Goal: Task Accomplishment & Management: Manage account settings

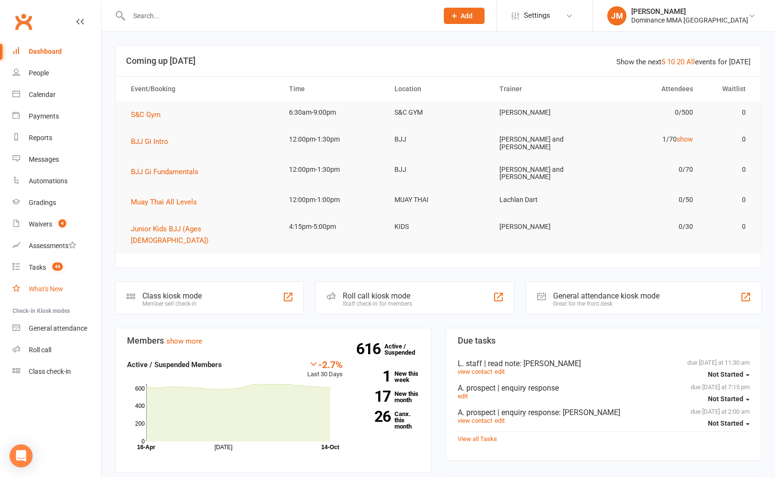
click at [40, 280] on link "What's New" at bounding box center [56, 289] width 89 height 22
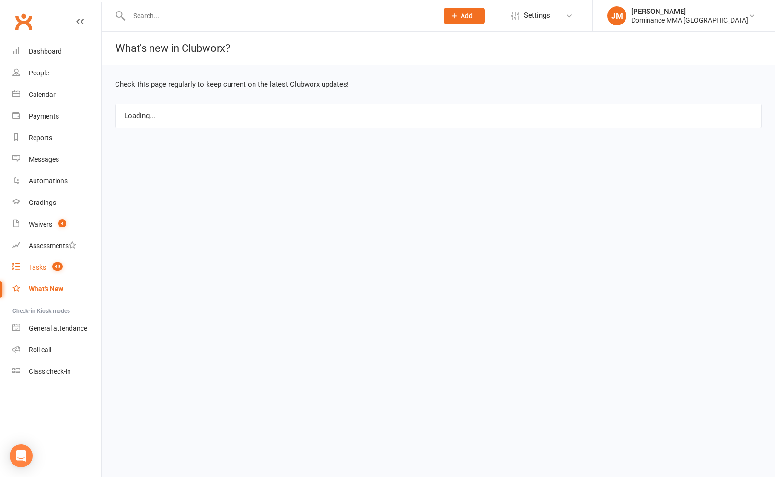
click at [45, 272] on link "Tasks 49" at bounding box center [56, 268] width 89 height 22
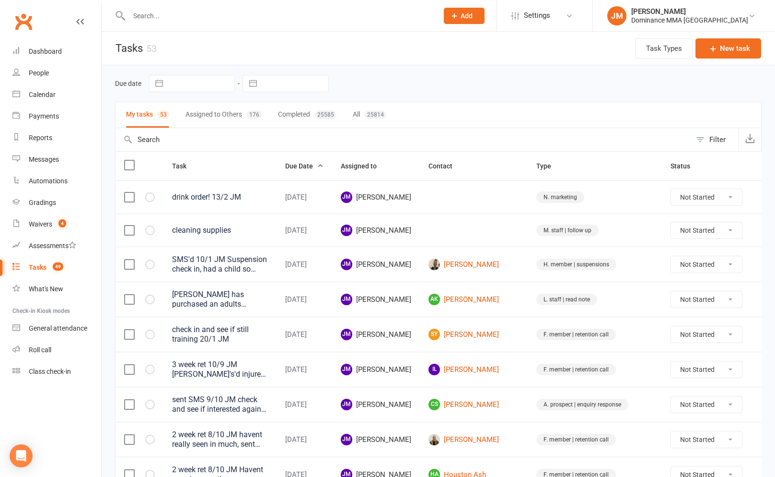
click at [268, 93] on div "Due date Navigate forward to interact with the calendar and select a date. Pres…" at bounding box center [438, 83] width 647 height 36
click at [280, 90] on input "text" at bounding box center [295, 83] width 67 height 16
select select "8"
select select "2025"
select select "9"
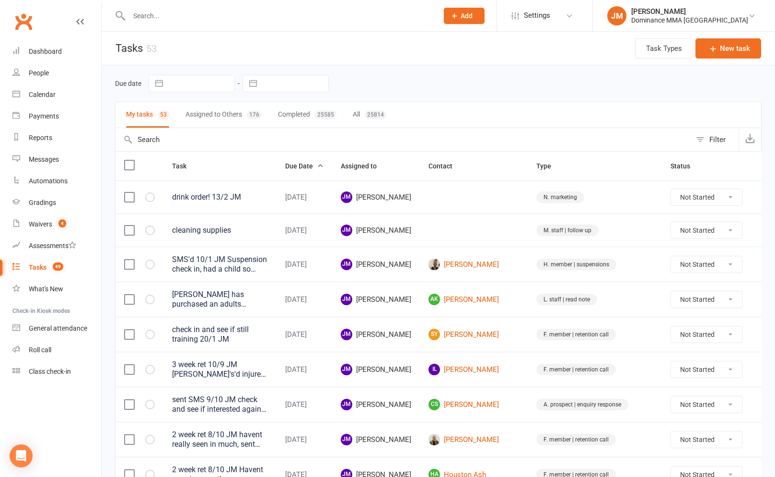
select select "2025"
select select "10"
select select "2025"
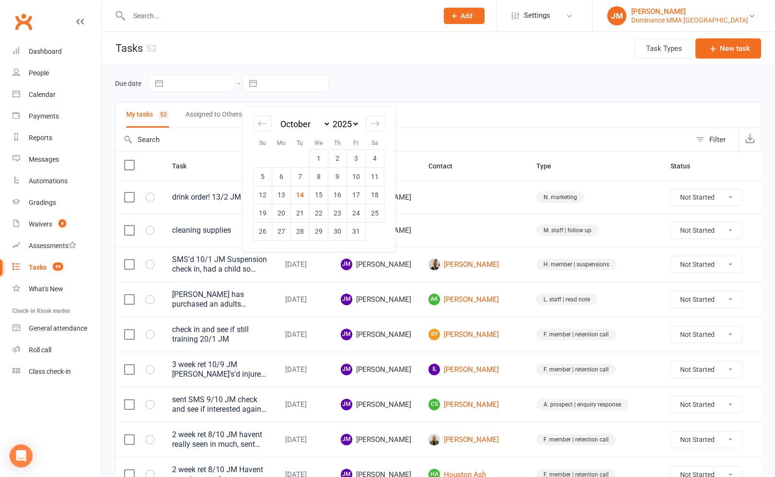
click at [660, 10] on link "[PERSON_NAME] Dominance MMA Abbotsford" at bounding box center [684, 15] width 153 height 19
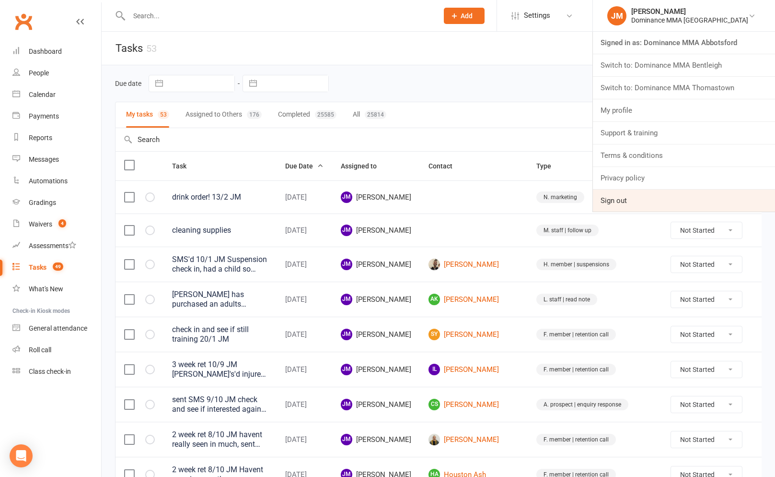
click at [650, 197] on link "Sign out" at bounding box center [684, 200] width 182 height 22
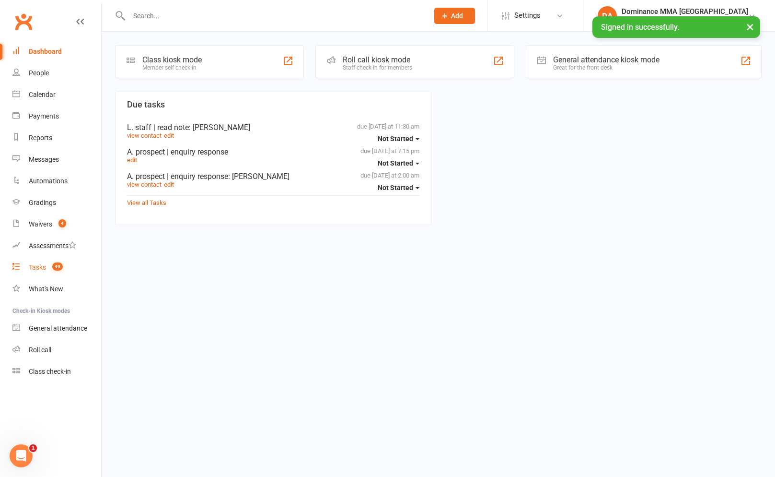
click at [51, 269] on count-badge "49" at bounding box center [54, 267] width 15 height 8
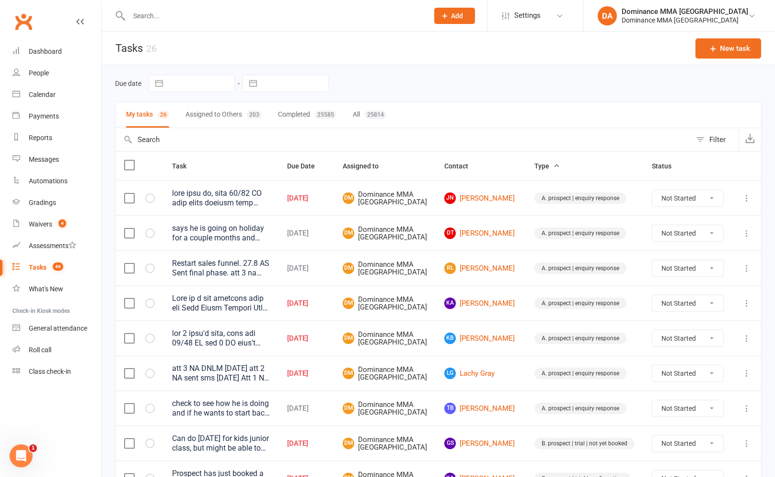
click at [304, 99] on div "Due date Navigate forward to interact with the calendar and select a date. Pres…" at bounding box center [438, 83] width 647 height 36
select select "8"
select select "2025"
select select "9"
select select "2025"
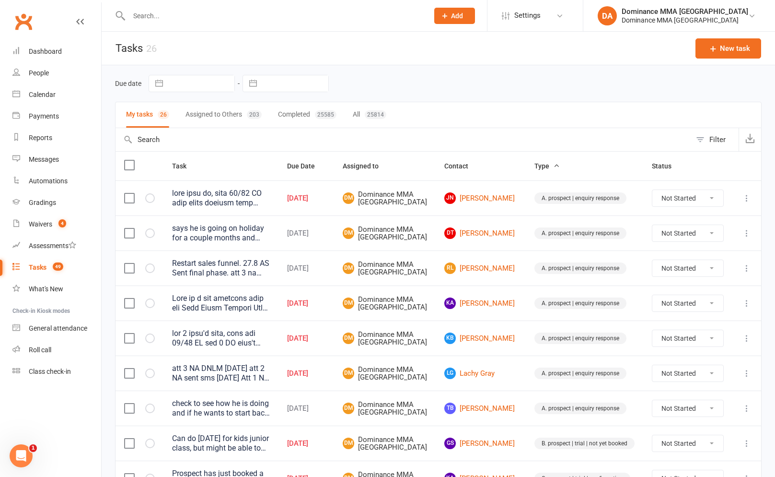
select select "10"
select select "2025"
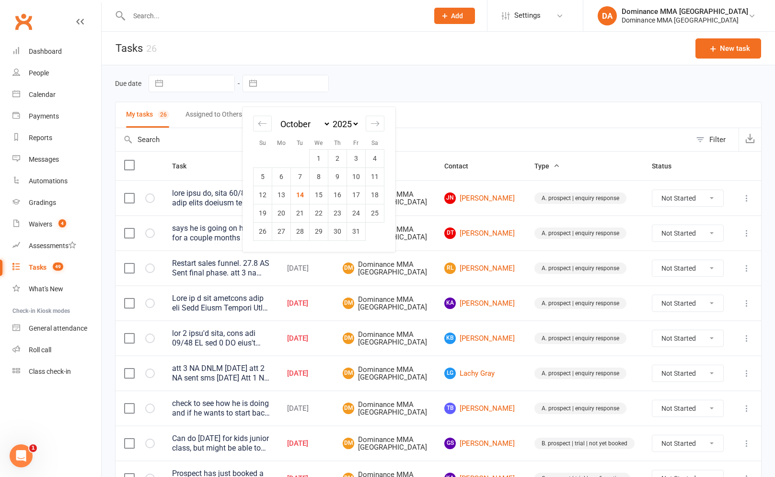
click at [299, 80] on input "text" at bounding box center [295, 83] width 67 height 16
click at [303, 197] on td "14" at bounding box center [300, 195] width 19 height 18
type input "14 Oct 2025"
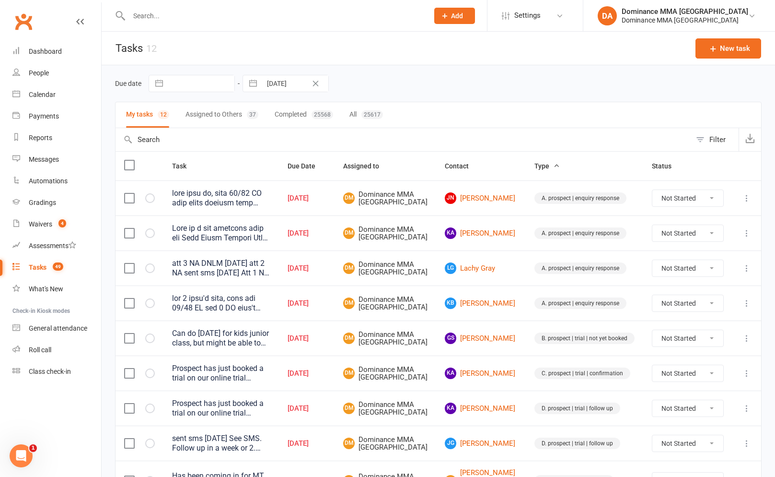
click at [215, 118] on button "Assigned to Others 37" at bounding box center [222, 114] width 73 height 25
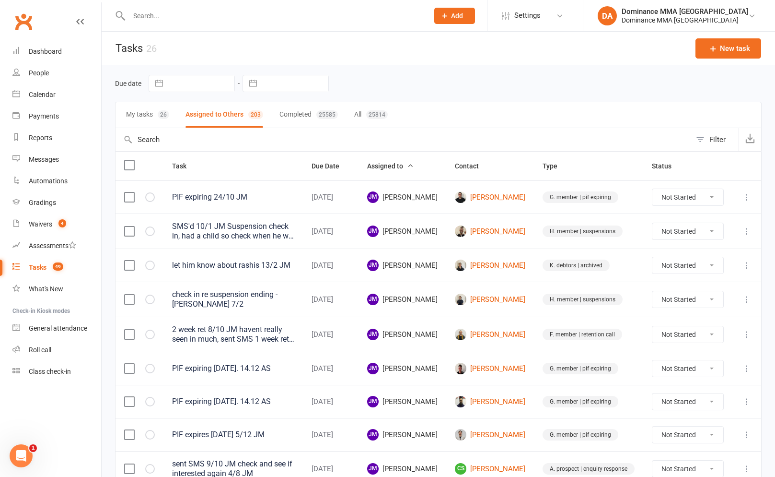
click at [293, 82] on input "text" at bounding box center [295, 83] width 67 height 16
select select "8"
select select "2025"
select select "9"
select select "2025"
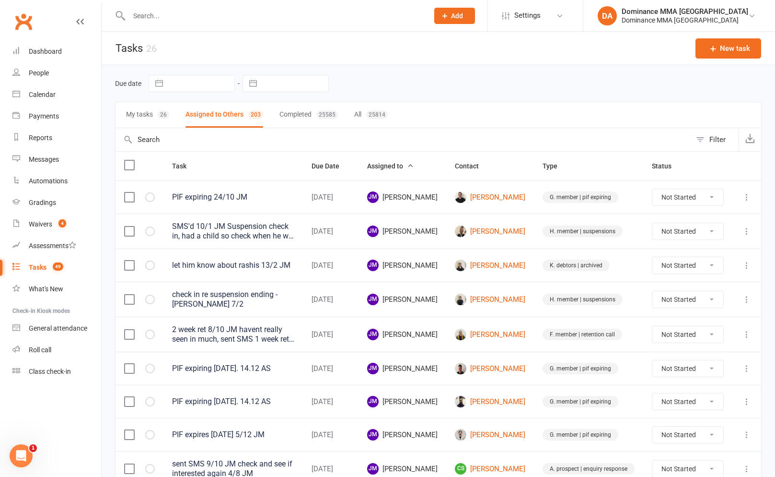
select select "10"
select select "2025"
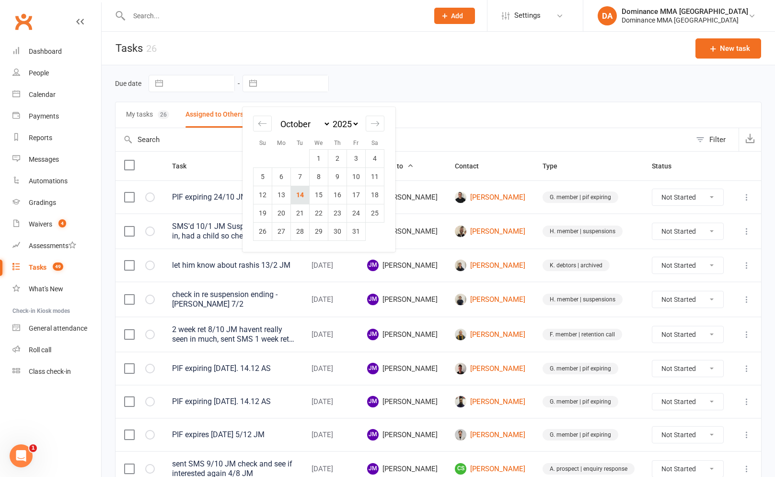
click at [298, 190] on td "14" at bounding box center [300, 195] width 19 height 18
type input "14 Oct 2025"
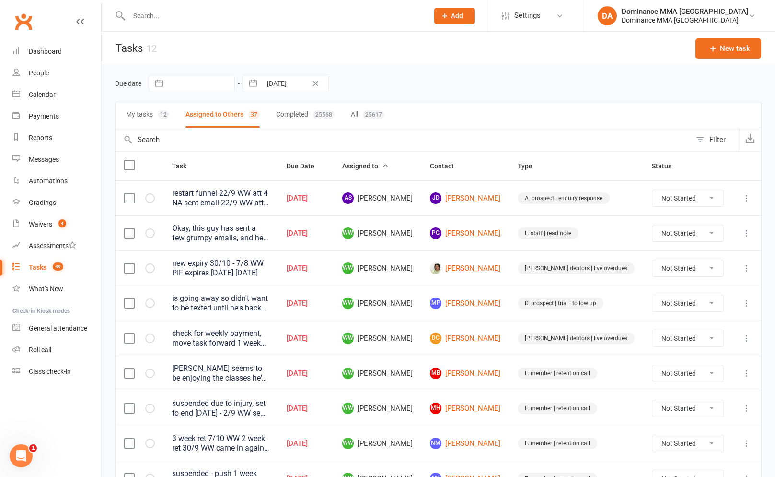
click at [389, 166] on span "Assigned to" at bounding box center [365, 166] width 47 height 8
click at [239, 241] on div "Okay, this guy has sent a few grumpy emails, and he came in today to sort every…" at bounding box center [220, 232] width 97 height 19
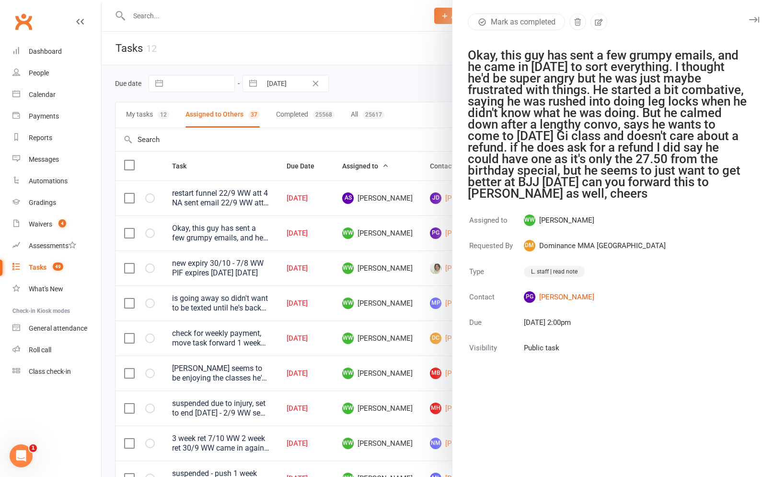
click at [278, 129] on div at bounding box center [439, 238] width 674 height 477
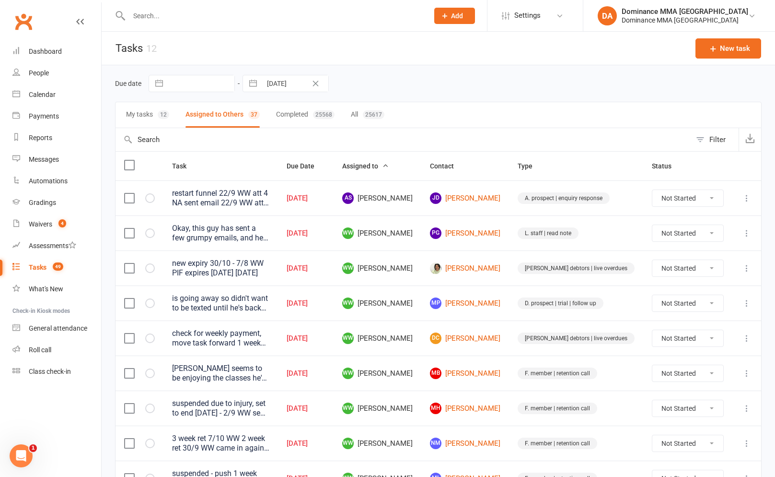
click at [152, 123] on button "My tasks 12" at bounding box center [147, 114] width 43 height 25
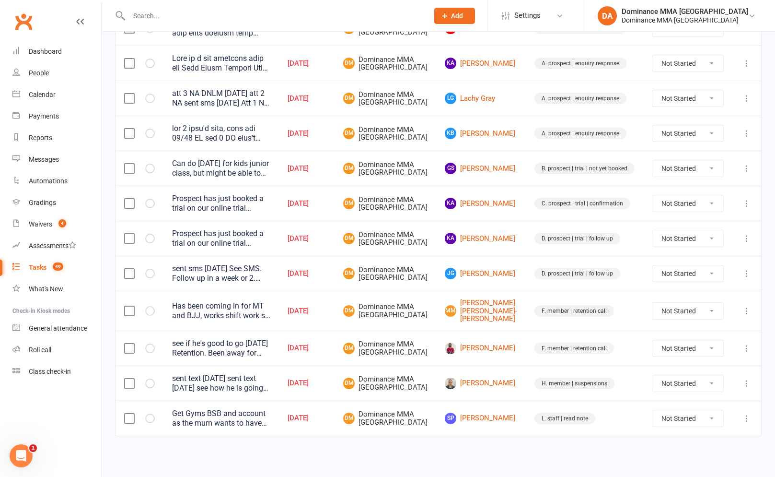
scroll to position [220, 0]
click at [689, 421] on select "Not Started In Progress Waiting Complete" at bounding box center [688, 418] width 71 height 16
click at [653, 410] on select "Not Started In Progress Waiting Complete" at bounding box center [688, 418] width 71 height 16
select select "unstarted"
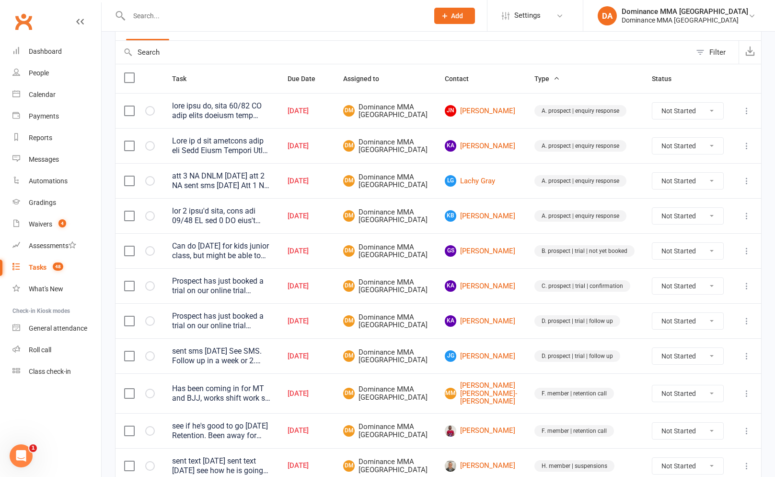
scroll to position [76, 0]
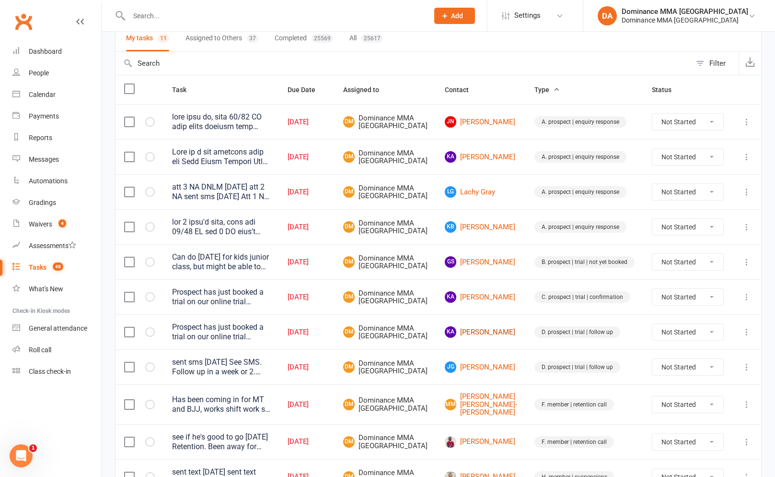
click at [499, 338] on link "kA kurtis Arlidge" at bounding box center [481, 332] width 72 height 12
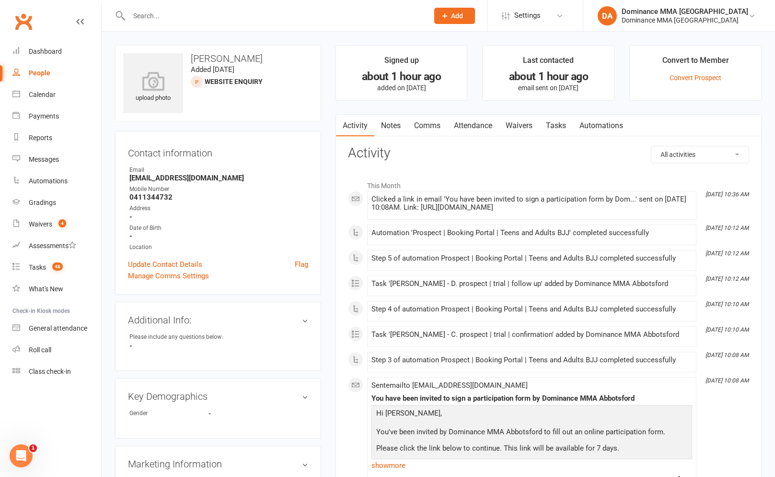
click at [364, 135] on link "Activity" at bounding box center [355, 126] width 38 height 22
click at [372, 131] on link "Activity" at bounding box center [355, 126] width 38 height 22
click at [480, 130] on link "Attendance" at bounding box center [473, 126] width 52 height 22
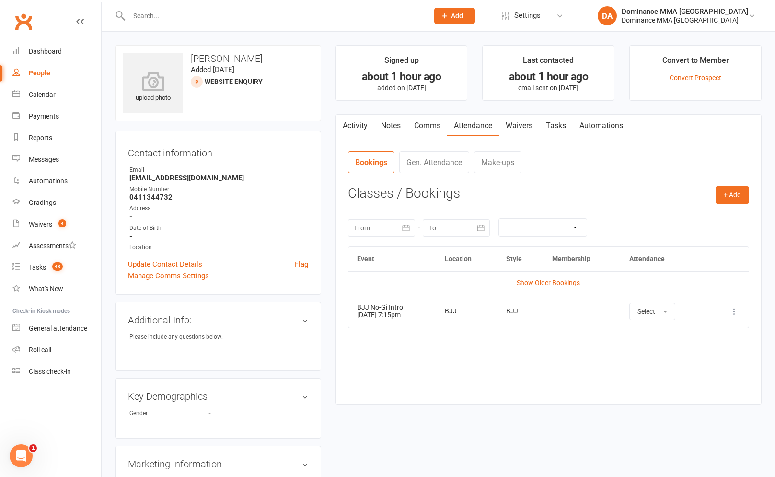
drag, startPoint x: 563, startPoint y: 122, endPoint x: 564, endPoint y: 131, distance: 9.6
click at [563, 122] on link "Tasks" at bounding box center [556, 126] width 34 height 22
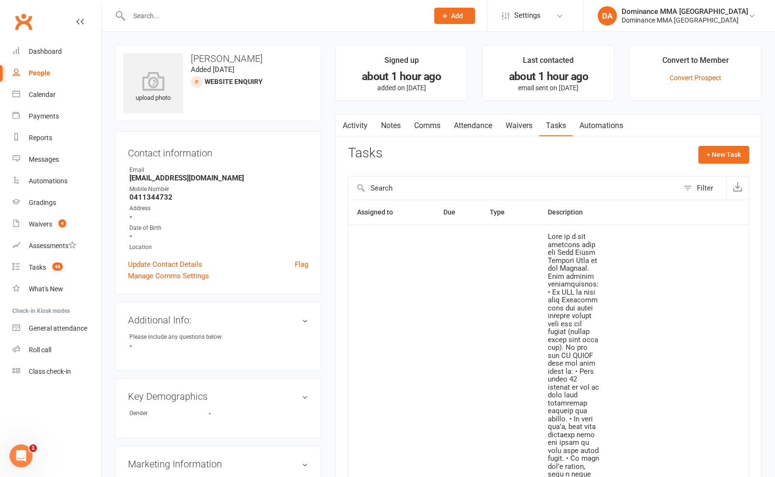
click at [525, 120] on link "Waivers" at bounding box center [519, 126] width 40 height 22
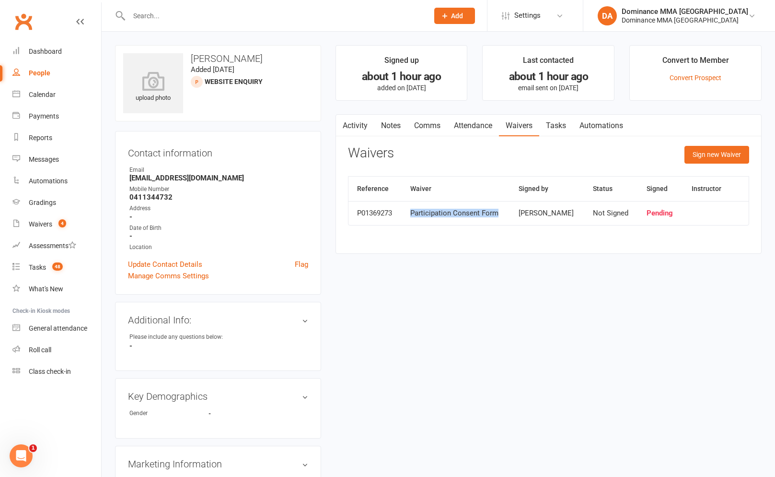
drag, startPoint x: 410, startPoint y: 213, endPoint x: 505, endPoint y: 211, distance: 95.4
click at [505, 211] on td "Participation Consent Form" at bounding box center [456, 213] width 108 height 24
drag, startPoint x: 505, startPoint y: 211, endPoint x: 506, endPoint y: 216, distance: 5.4
click at [501, 211] on div "Participation Consent Form" at bounding box center [455, 213] width 91 height 8
drag, startPoint x: 428, startPoint y: 214, endPoint x: 549, endPoint y: 211, distance: 120.9
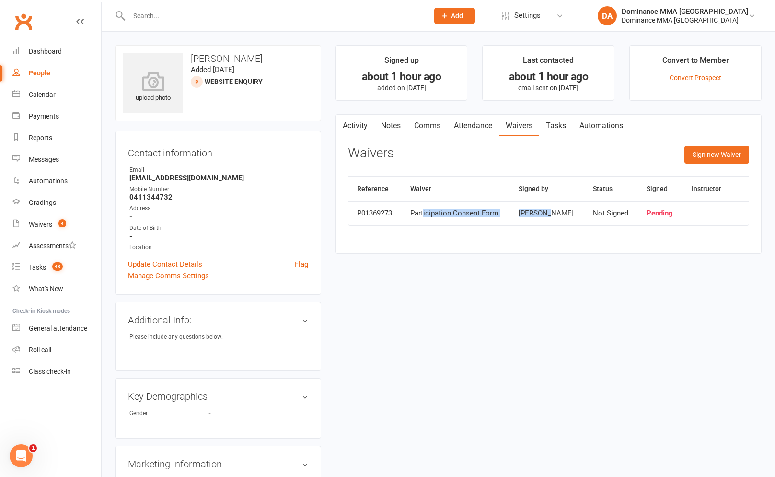
click at [549, 211] on tr "P01369273 Participation Consent Form kurtis Arlidge Not Signed Pending" at bounding box center [549, 213] width 400 height 24
click at [456, 212] on div "Participation Consent Form" at bounding box center [455, 213] width 91 height 8
click at [403, 135] on link "Notes" at bounding box center [391, 126] width 33 height 22
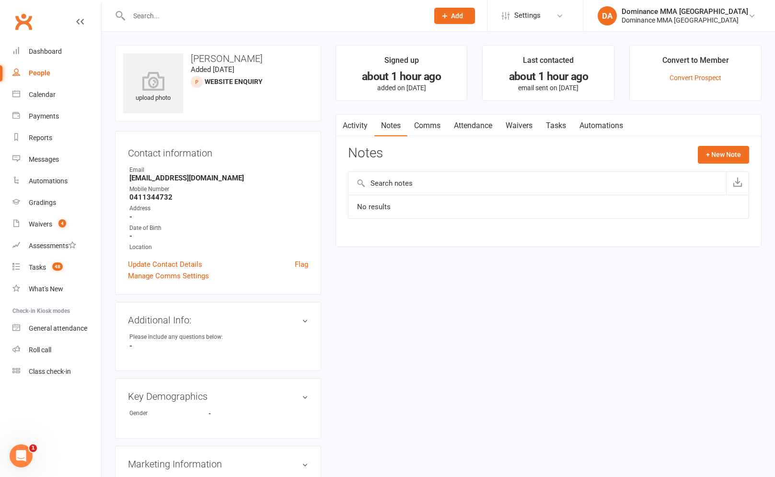
click at [387, 134] on link "Notes" at bounding box center [391, 126] width 33 height 22
click at [433, 121] on link "Comms" at bounding box center [428, 126] width 40 height 22
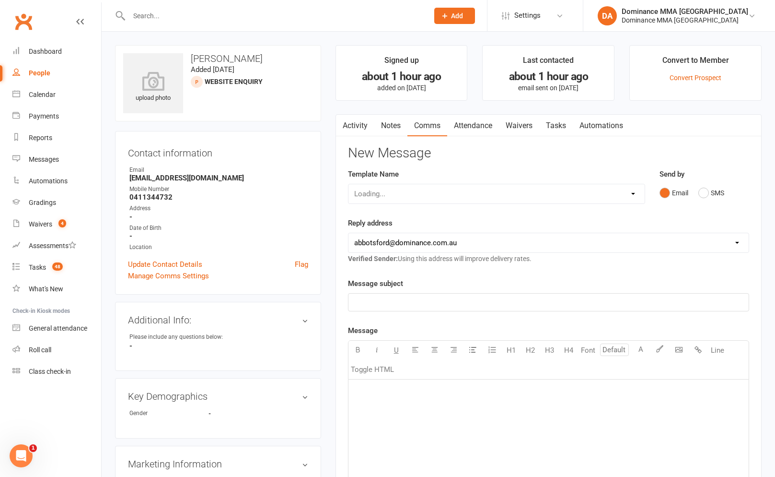
click at [544, 125] on link "Tasks" at bounding box center [556, 126] width 34 height 22
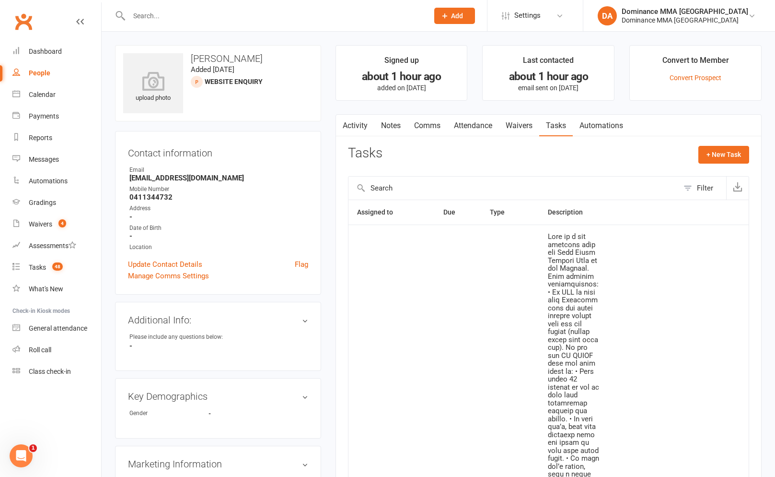
drag, startPoint x: 345, startPoint y: 150, endPoint x: 375, endPoint y: 150, distance: 29.3
drag, startPoint x: 375, startPoint y: 150, endPoint x: 389, endPoint y: 152, distance: 14.0
click at [375, 150] on h3 "Tasks" at bounding box center [365, 153] width 35 height 15
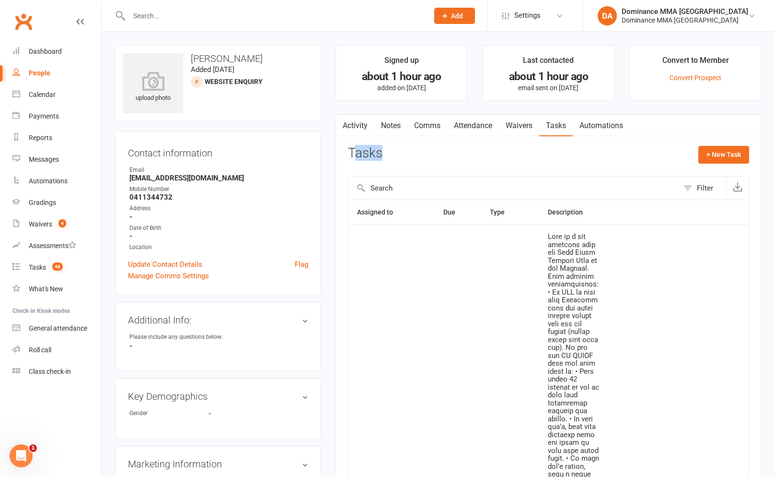
drag, startPoint x: 399, startPoint y: 152, endPoint x: 356, endPoint y: 153, distance: 42.7
click at [356, 153] on div "Tasks + New Task" at bounding box center [548, 157] width 401 height 23
click at [357, 152] on h3 "Tasks" at bounding box center [365, 153] width 35 height 15
drag, startPoint x: 348, startPoint y: 154, endPoint x: 375, endPoint y: 152, distance: 27.9
click at [375, 152] on h3 "Tasks" at bounding box center [365, 153] width 35 height 15
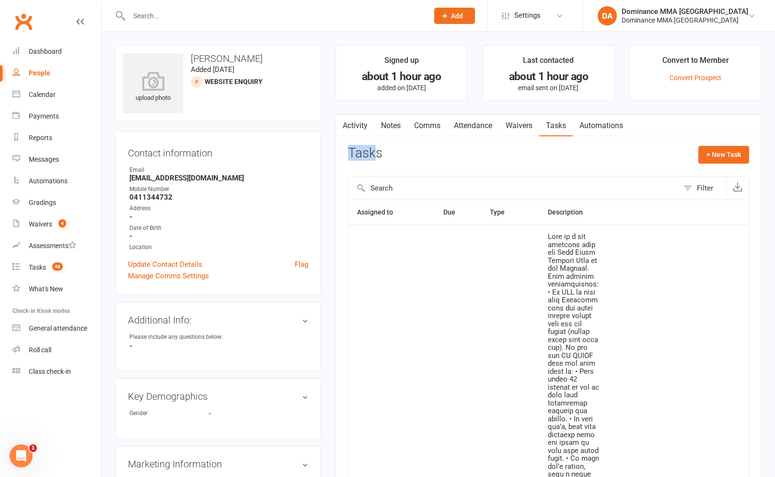
click at [375, 152] on h3 "Tasks" at bounding box center [365, 153] width 35 height 15
drag, startPoint x: 386, startPoint y: 151, endPoint x: 352, endPoint y: 151, distance: 33.1
click at [352, 151] on div "Tasks + New Task" at bounding box center [548, 157] width 401 height 23
click at [353, 151] on h3 "Tasks" at bounding box center [365, 153] width 35 height 15
drag, startPoint x: 351, startPoint y: 153, endPoint x: 383, endPoint y: 152, distance: 31.7
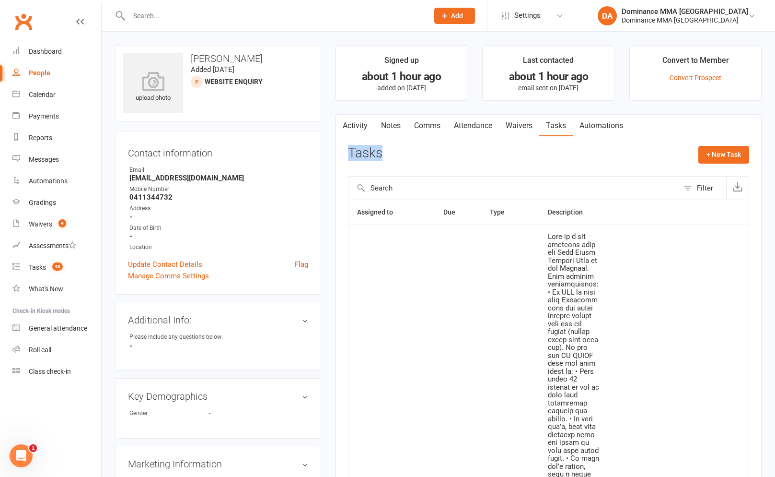
click at [383, 152] on div "Tasks + New Task" at bounding box center [548, 157] width 401 height 23
drag, startPoint x: 384, startPoint y: 153, endPoint x: 347, endPoint y: 154, distance: 36.5
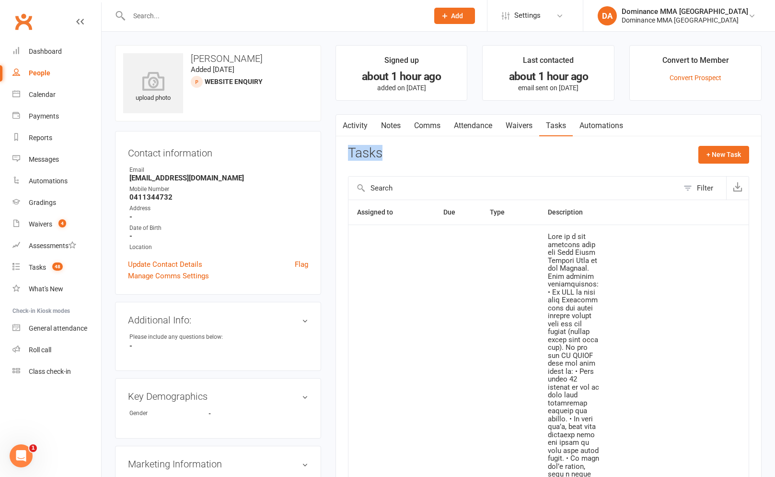
drag, startPoint x: 349, startPoint y: 152, endPoint x: 381, endPoint y: 152, distance: 31.7
click at [381, 152] on h3 "Tasks" at bounding box center [365, 153] width 35 height 15
drag, startPoint x: 384, startPoint y: 152, endPoint x: 352, endPoint y: 154, distance: 31.7
click at [352, 154] on div "Tasks + New Task" at bounding box center [548, 157] width 401 height 23
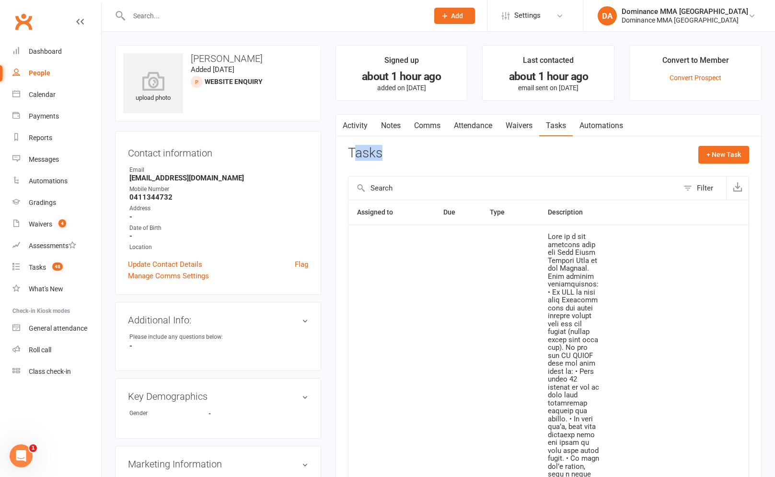
click at [352, 154] on h3 "Tasks" at bounding box center [365, 153] width 35 height 15
drag, startPoint x: 350, startPoint y: 155, endPoint x: 374, endPoint y: 156, distance: 24.5
click at [374, 156] on h3 "Tasks" at bounding box center [365, 153] width 35 height 15
drag, startPoint x: 386, startPoint y: 154, endPoint x: 351, endPoint y: 158, distance: 35.7
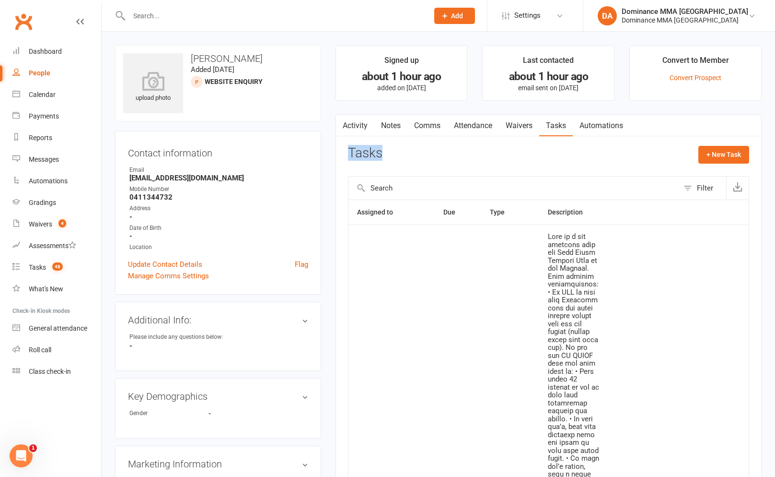
click at [351, 158] on div "Tasks + New Task" at bounding box center [548, 157] width 401 height 23
click at [351, 158] on h3 "Tasks" at bounding box center [365, 153] width 35 height 15
drag, startPoint x: 354, startPoint y: 158, endPoint x: 383, endPoint y: 155, distance: 28.4
click at [383, 155] on div "Tasks + New Task" at bounding box center [548, 157] width 401 height 23
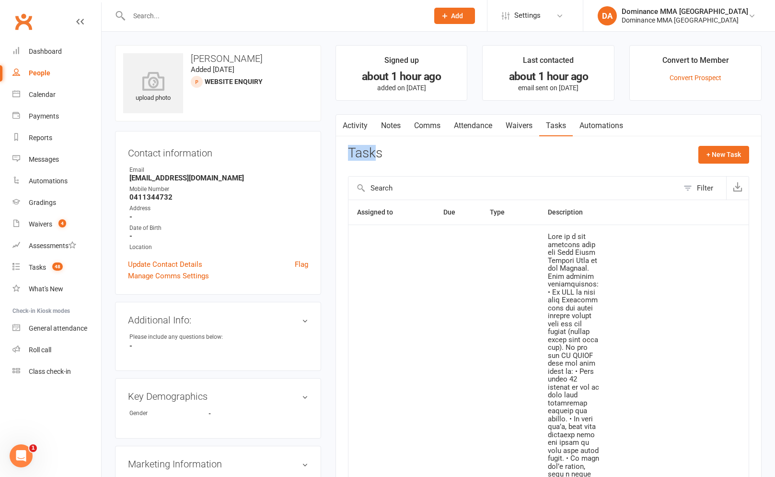
drag, startPoint x: 373, startPoint y: 154, endPoint x: 349, endPoint y: 155, distance: 24.0
click at [349, 155] on h3 "Tasks" at bounding box center [365, 153] width 35 height 15
drag, startPoint x: 354, startPoint y: 155, endPoint x: 384, endPoint y: 154, distance: 29.3
click at [384, 154] on div "Tasks + New Task" at bounding box center [548, 157] width 401 height 23
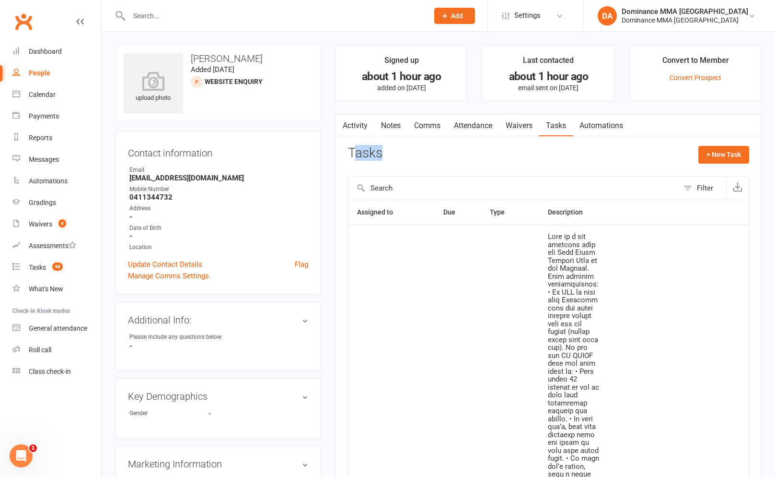
drag, startPoint x: 384, startPoint y: 154, endPoint x: 358, endPoint y: 157, distance: 26.5
click at [382, 154] on div "Tasks + New Task" at bounding box center [548, 157] width 401 height 23
drag, startPoint x: 375, startPoint y: 153, endPoint x: 341, endPoint y: 154, distance: 34.5
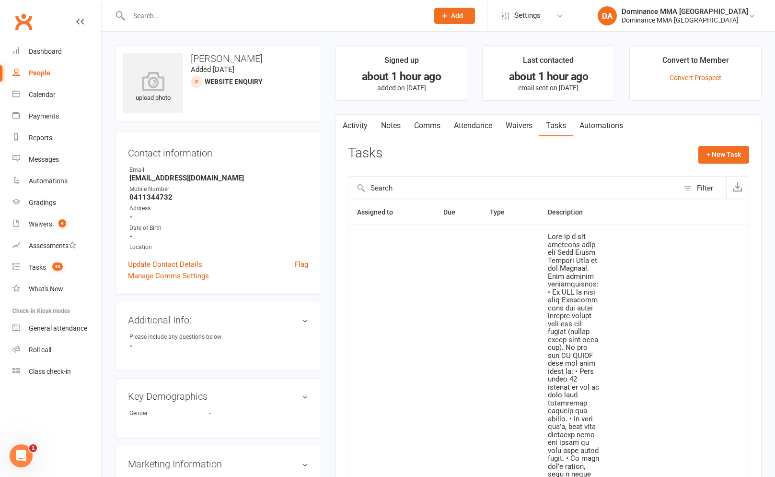
drag, startPoint x: 664, startPoint y: 415, endPoint x: 661, endPoint y: 406, distance: 10.0
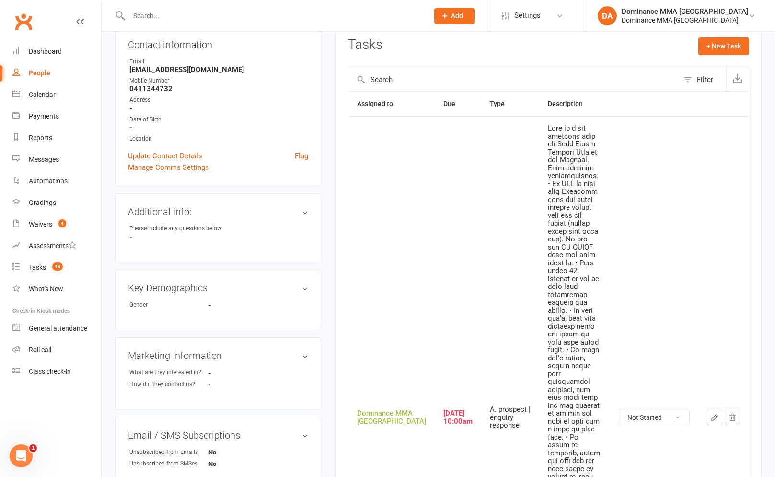
scroll to position [199, 0]
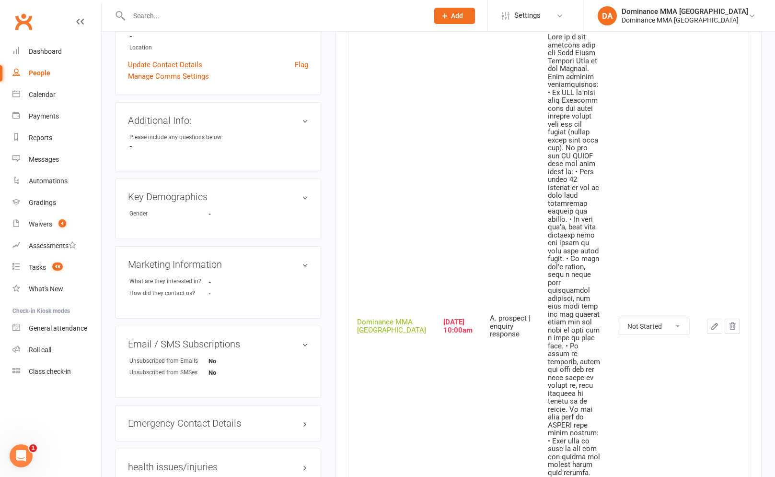
click at [675, 318] on select "Not Started In Progress Waiting Complete" at bounding box center [654, 326] width 71 height 16
click at [619, 318] on select "Not Started In Progress Waiting Complete" at bounding box center [654, 326] width 71 height 16
select select "unstarted"
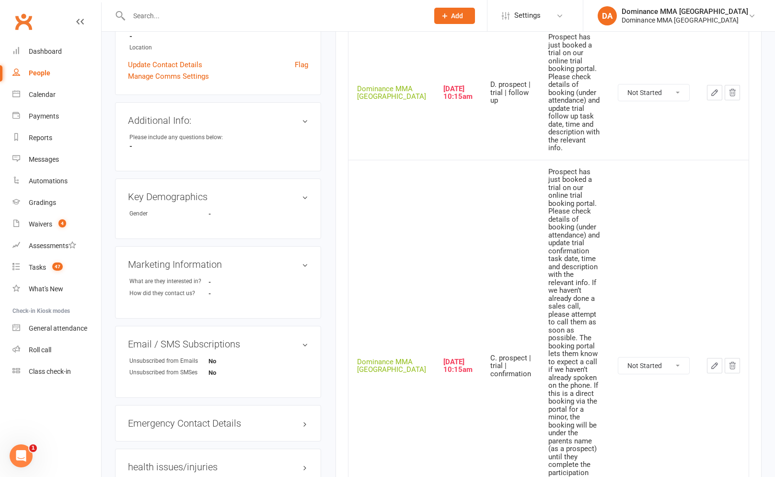
click at [664, 357] on select "Not Started In Progress Waiting Complete" at bounding box center [654, 365] width 71 height 16
click at [619, 357] on select "Not Started In Progress Waiting Complete" at bounding box center [654, 365] width 71 height 16
select select "unstarted"
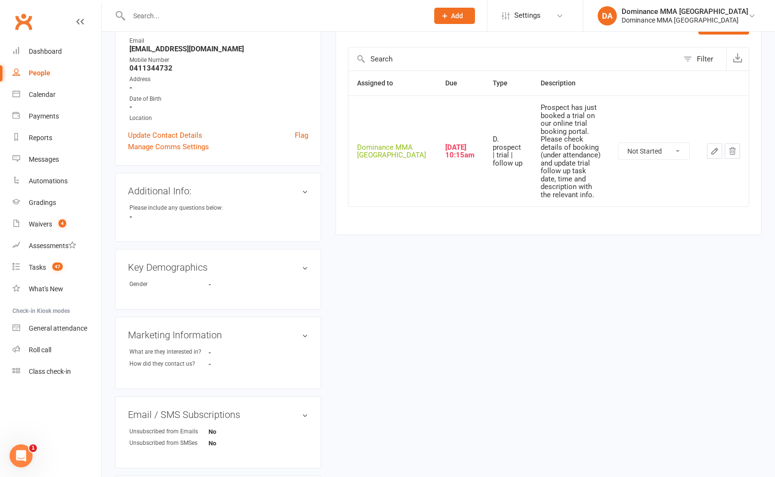
click at [711, 147] on icon "button" at bounding box center [715, 151] width 9 height 9
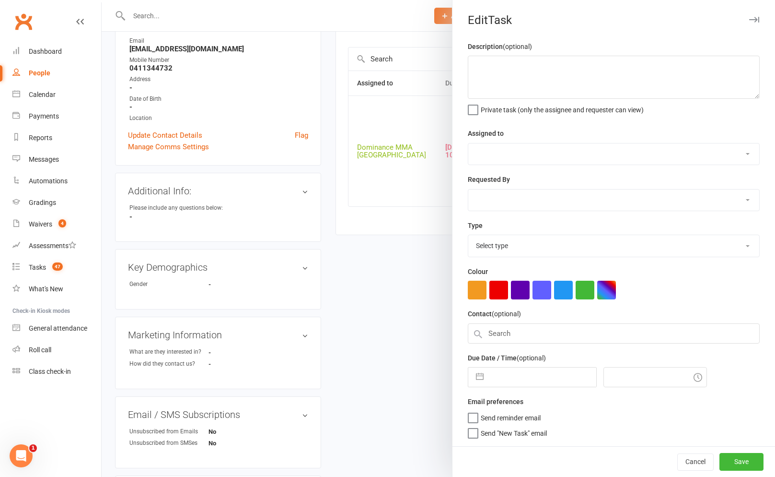
type textarea "Prospect has just booked a trial on our online trial booking portal. Please che…"
select select "12631"
type input "14 Oct 2025"
type input "10:15am"
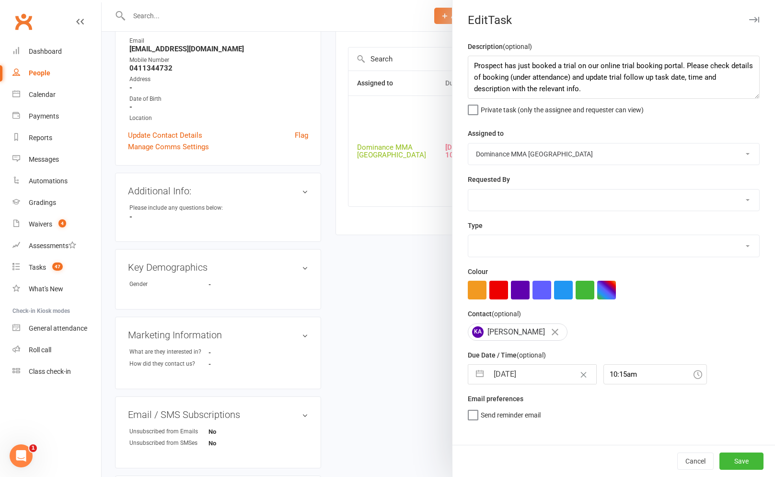
select select "3863"
click at [473, 64] on textarea "Prospect has just booked a trial on our online trial booking portal. Please che…" at bounding box center [614, 77] width 292 height 43
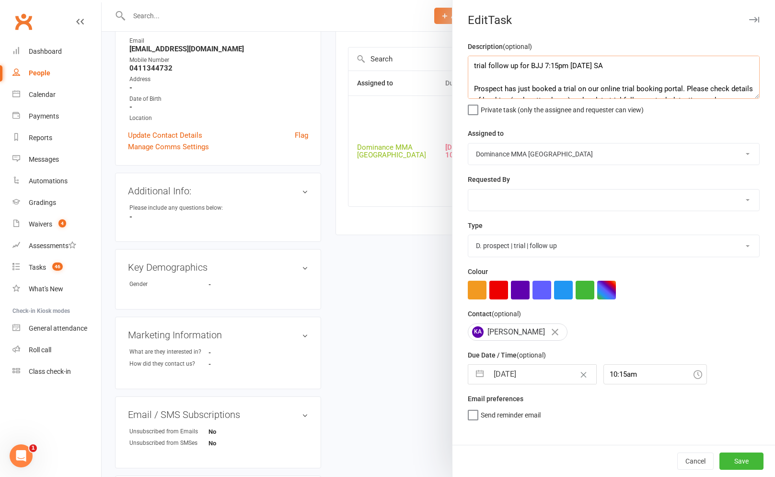
type textarea "trial follow up for BJJ 7:15pm Wednesday 14/10 SA Prospect has just booked a tr…"
click at [526, 129] on div "Assigned to Cat Wilson Alish S. David Hart Lachlan Dart Will Wesley Ellen T. Ma…" at bounding box center [614, 146] width 292 height 37
click at [523, 143] on select "Cat Wilson Alish S. David Hart Lachlan Dart Will Wesley Ellen T. Max Viney Domi…" at bounding box center [613, 153] width 291 height 21
select select "49757"
click at [468, 143] on select "Cat Wilson Alish S. David Hart Lachlan Dart Will Wesley Ellen T. Max Viney Domi…" at bounding box center [613, 153] width 291 height 21
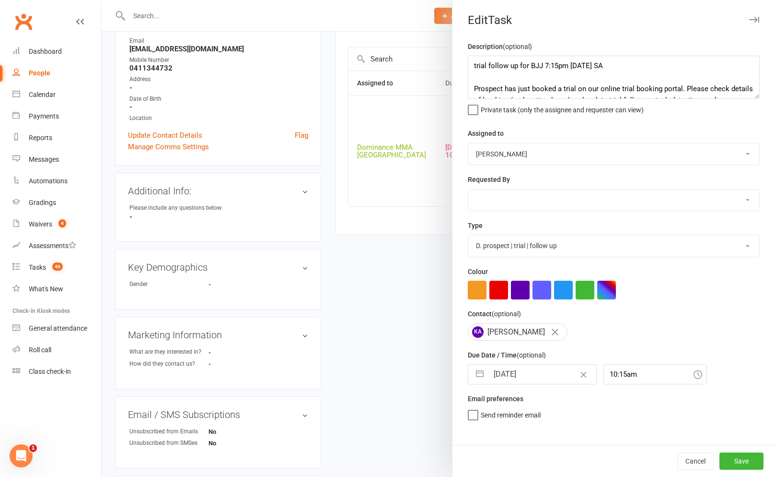
click at [513, 199] on select "Cat Wilson Alish S. David Hart Lachlan Dart Will Wesley Ellen T. Max Viney Domi…" at bounding box center [613, 199] width 291 height 21
select select "12631"
click at [468, 190] on select "Cat Wilson Alish S. David Hart Lachlan Dart Will Wesley Ellen T. Max Viney Domi…" at bounding box center [613, 199] width 291 height 21
click at [516, 433] on span "Send "New Task" email" at bounding box center [514, 428] width 66 height 11
click at [516, 423] on input "Send "New Task" email" at bounding box center [507, 423] width 79 height 0
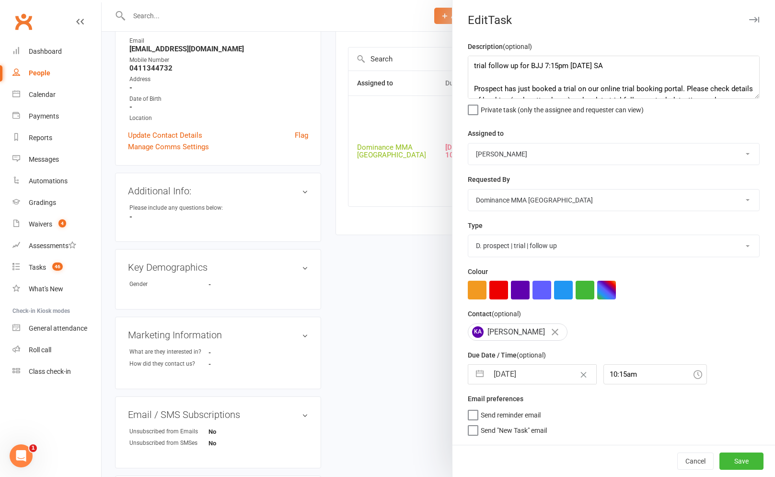
select select "8"
select select "2025"
select select "9"
select select "2025"
select select "10"
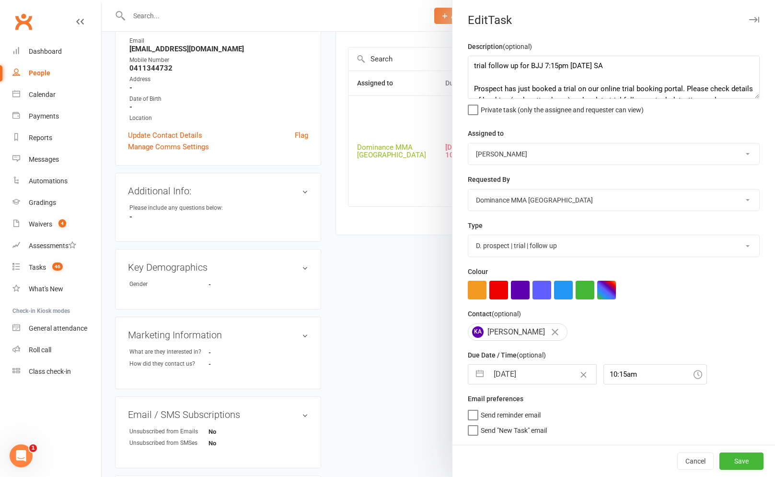
select select "2025"
click at [528, 380] on input "14 Oct 2025" at bounding box center [543, 373] width 108 height 19
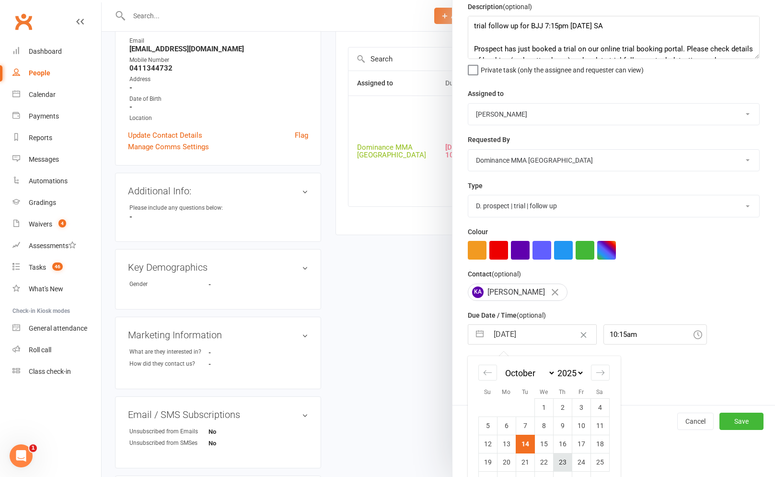
scroll to position [51, 0]
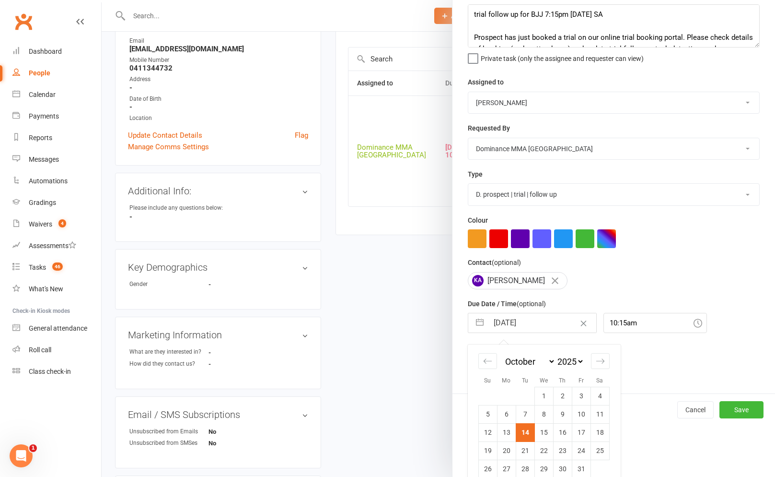
drag, startPoint x: 548, startPoint y: 433, endPoint x: 623, endPoint y: 429, distance: 75.4
click at [548, 433] on td "15" at bounding box center [544, 432] width 19 height 18
type input "15 Oct 2025"
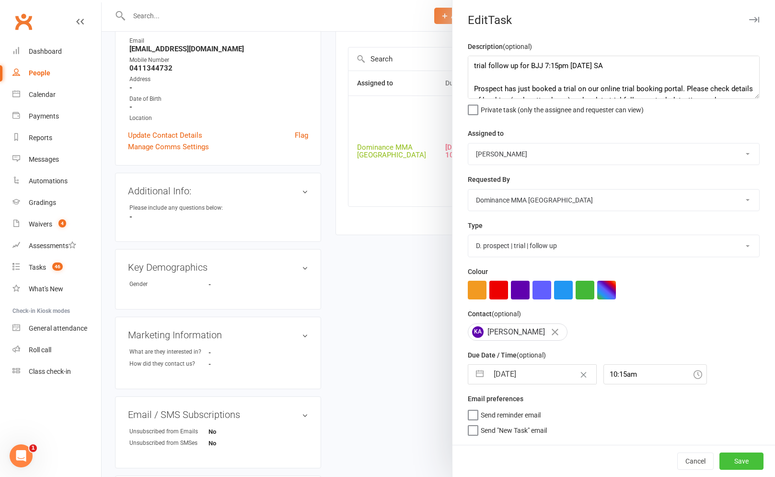
click at [735, 463] on button "Save" at bounding box center [742, 460] width 44 height 17
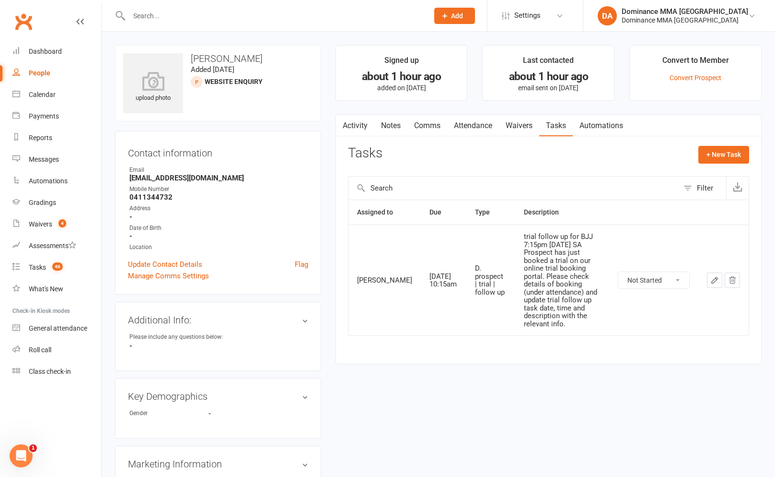
click at [398, 119] on link "Notes" at bounding box center [391, 126] width 33 height 22
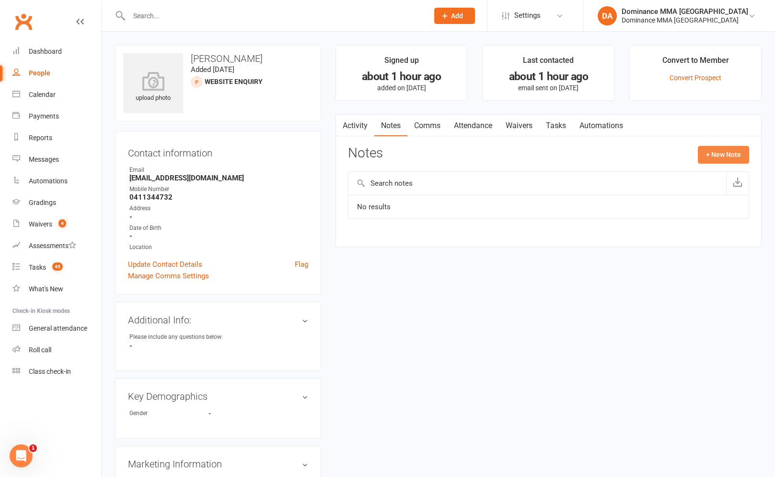
click at [717, 160] on button "+ New Note" at bounding box center [723, 154] width 51 height 17
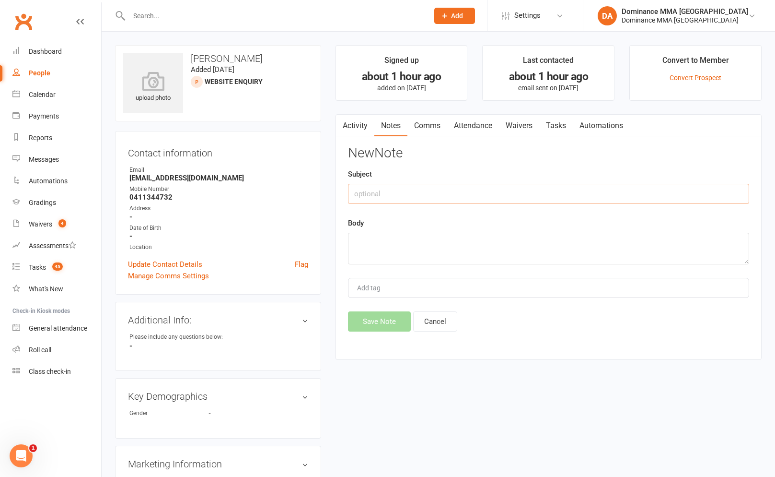
click at [611, 187] on input "text" at bounding box center [548, 194] width 401 height 20
type input "ISC"
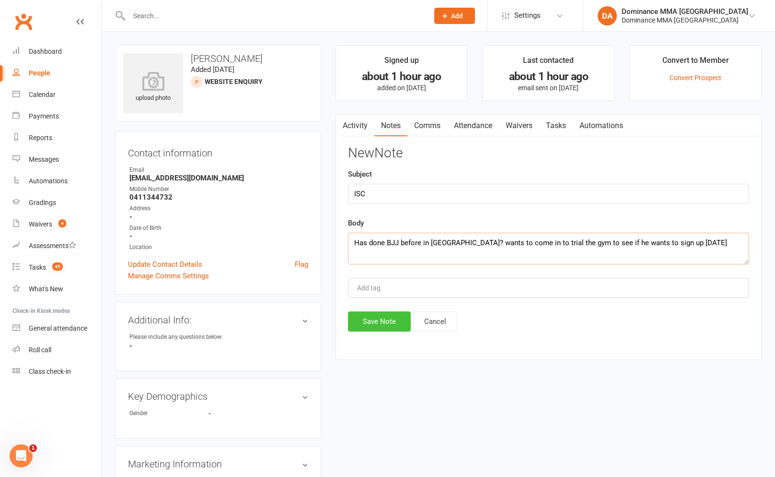
type textarea "Has done BJJ before in Mt Bulla? wants to come in to trial the gym to see if he…"
drag, startPoint x: 409, startPoint y: 328, endPoint x: 400, endPoint y: 328, distance: 9.1
click at [404, 328] on button "Save Note" at bounding box center [379, 321] width 63 height 20
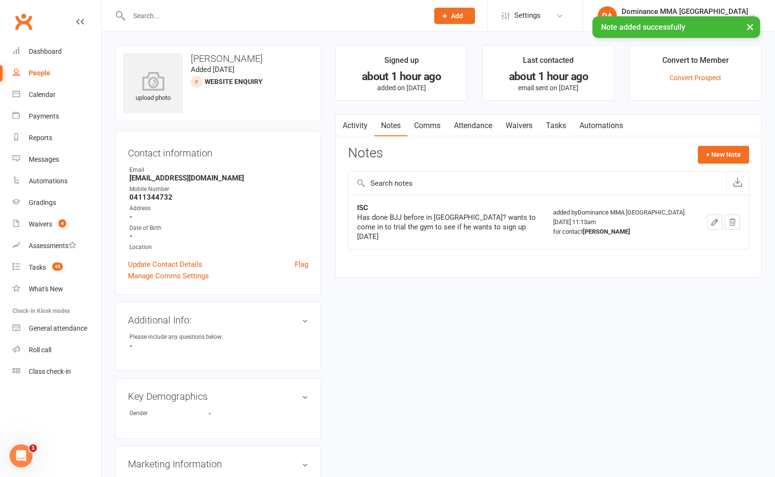
click at [539, 130] on link "Waivers" at bounding box center [519, 126] width 40 height 22
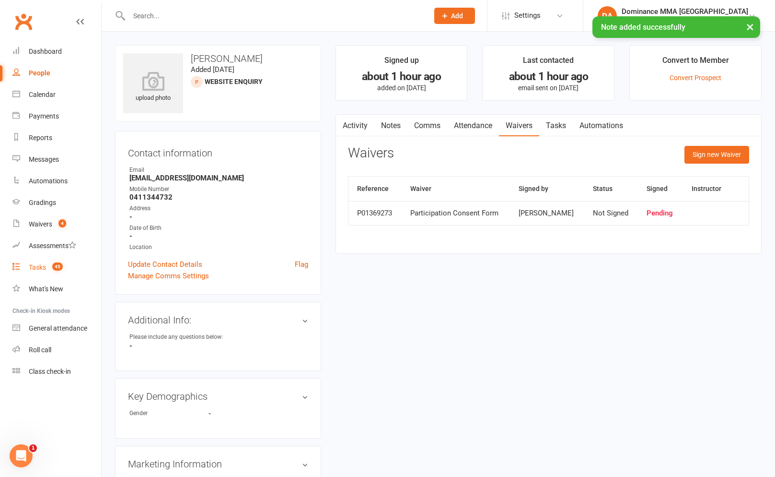
click at [47, 269] on link "Tasks 45" at bounding box center [56, 268] width 89 height 22
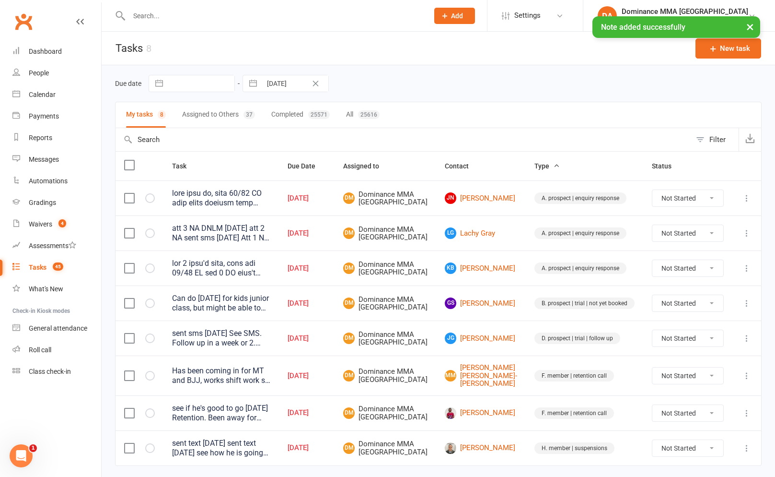
scroll to position [61, 0]
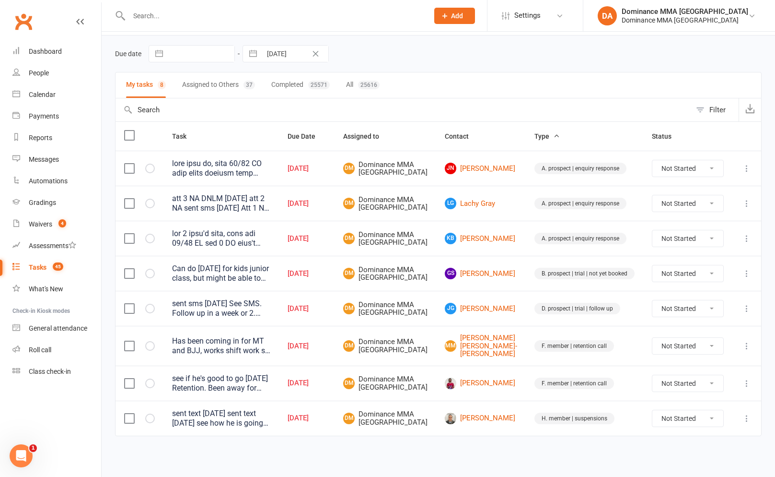
click at [170, 13] on input "text" at bounding box center [274, 15] width 296 height 13
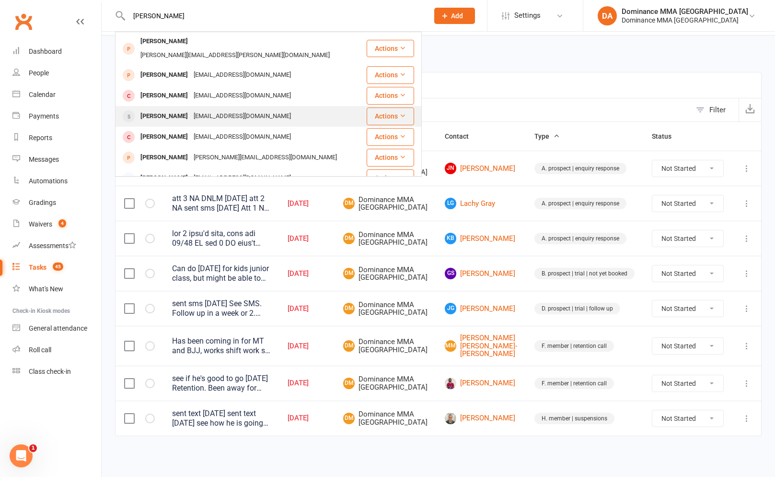
type input "johnny"
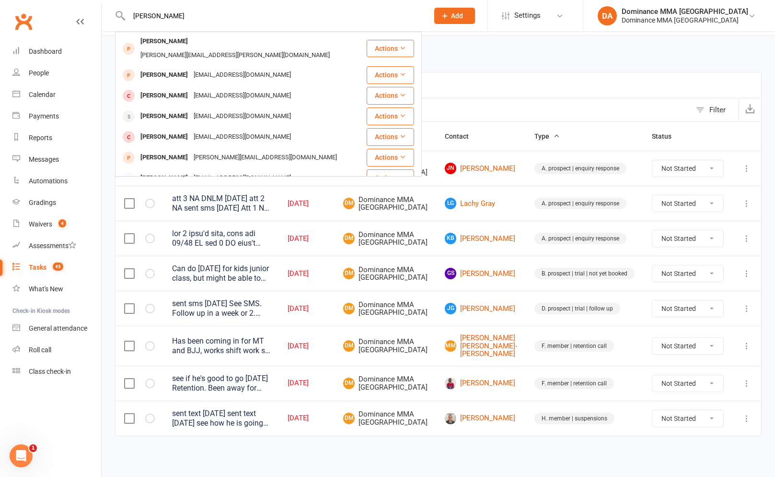
click at [166, 109] on div "Johnny Le" at bounding box center [164, 116] width 53 height 14
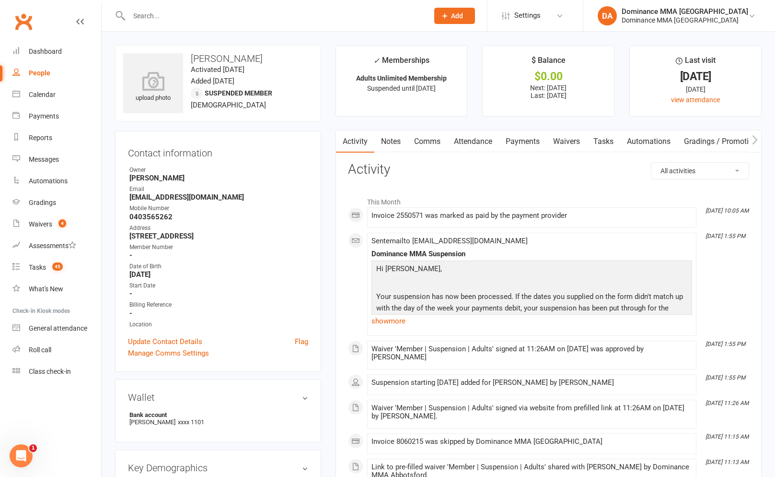
click at [583, 141] on link "Waivers" at bounding box center [567, 141] width 40 height 22
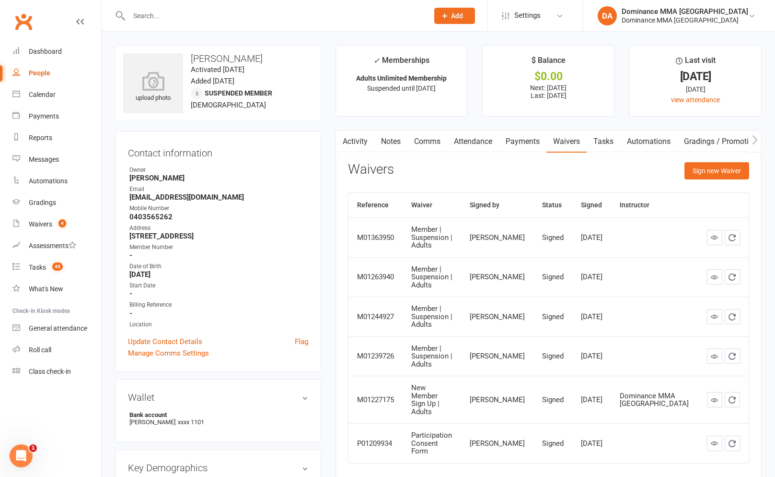
click at [760, 182] on div "Activity Notes Comms Attendance Payments Waivers Tasks Automations Gradings / P…" at bounding box center [549, 310] width 426 height 361
click at [705, 178] on button "Sign new Waiver" at bounding box center [717, 170] width 65 height 17
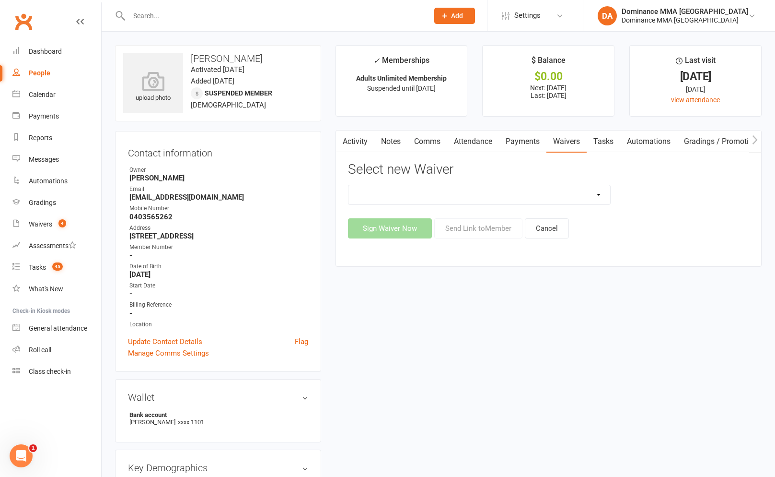
click at [410, 202] on select "Member | Cancellation | Adults Member | Injury Report Form (FOH staff use only)…" at bounding box center [480, 194] width 262 height 19
select select "7287"
click at [349, 185] on select "Member | Cancellation | Adults Member | Injury Report Form (FOH staff use only)…" at bounding box center [480, 194] width 262 height 19
click at [491, 236] on button "Send Link to Member" at bounding box center [478, 228] width 88 height 20
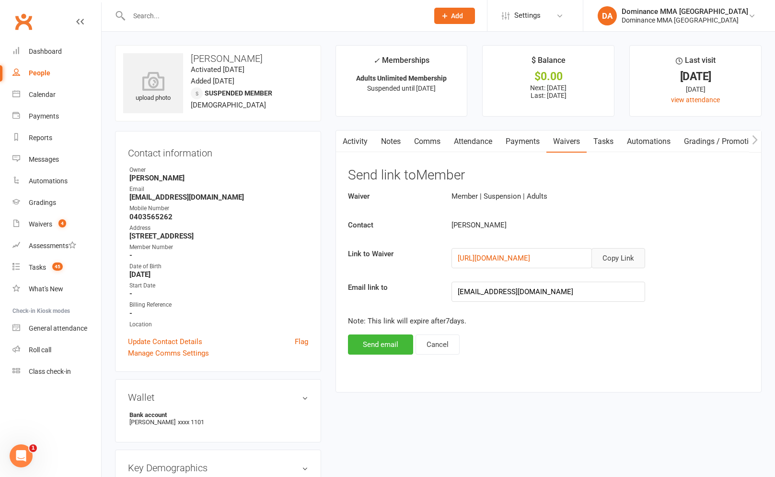
drag, startPoint x: 638, startPoint y: 259, endPoint x: 615, endPoint y: 266, distance: 23.5
click at [637, 259] on button "Copy Link" at bounding box center [619, 258] width 54 height 20
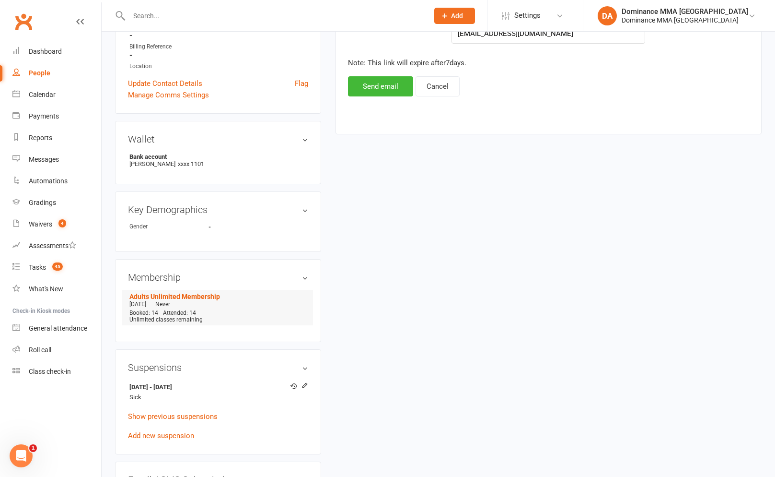
scroll to position [260, 0]
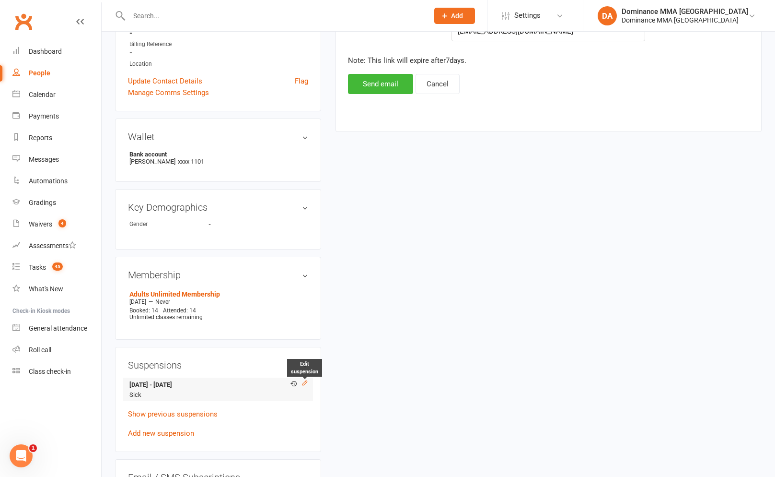
click at [306, 382] on icon at bounding box center [305, 382] width 7 height 7
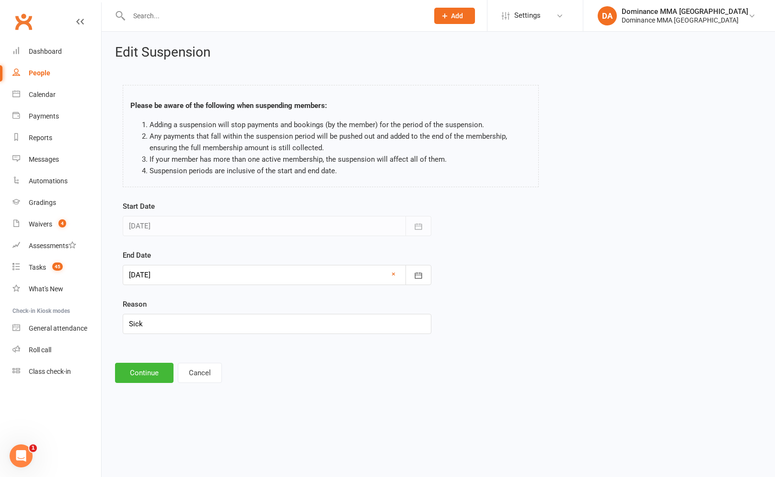
drag, startPoint x: 211, startPoint y: 276, endPoint x: 211, endPoint y: 282, distance: 6.3
click at [211, 276] on div at bounding box center [277, 275] width 309 height 20
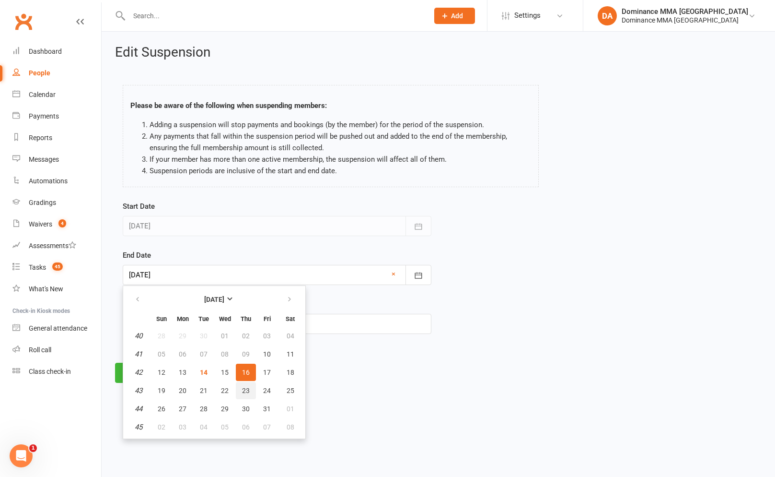
click at [240, 386] on button "23" at bounding box center [246, 390] width 20 height 17
type input "23 Oct 2025"
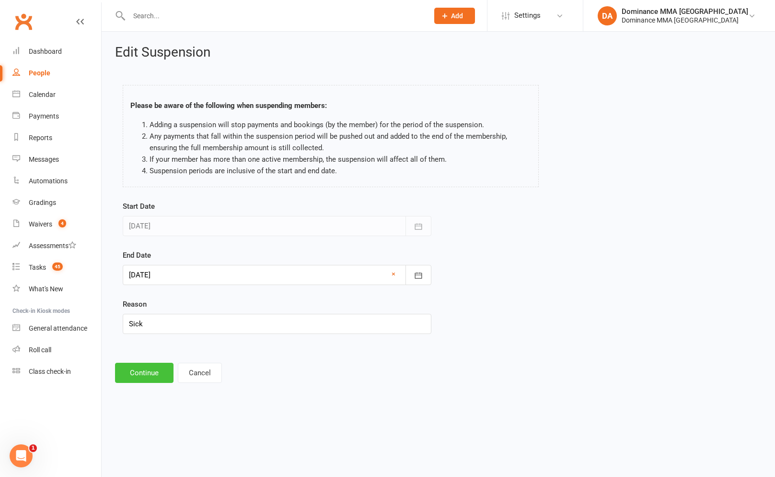
click at [154, 370] on button "Continue" at bounding box center [144, 373] width 59 height 20
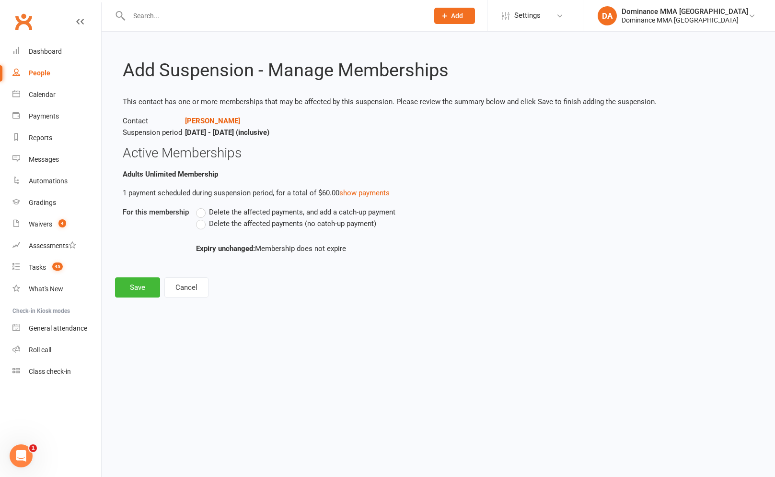
click at [224, 219] on span "Delete the affected payments (no catch-up payment)" at bounding box center [292, 223] width 167 height 10
click at [202, 218] on input "Delete the affected payments (no catch-up payment)" at bounding box center [199, 218] width 6 height 0
click at [148, 283] on button "Save" at bounding box center [137, 287] width 45 height 20
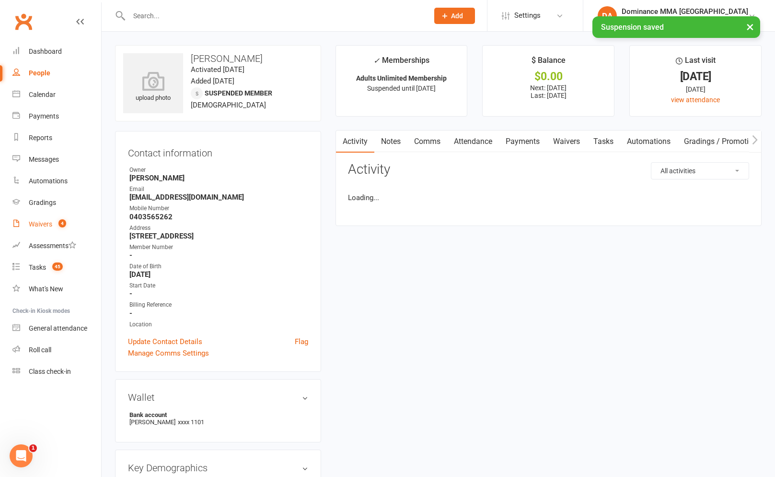
click at [47, 231] on link "Waivers 4" at bounding box center [56, 224] width 89 height 22
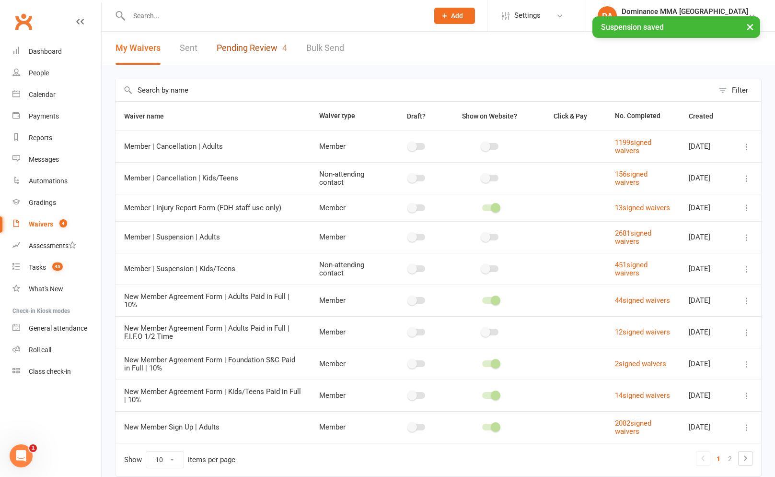
click at [255, 63] on link "Pending Review 4" at bounding box center [252, 48] width 70 height 33
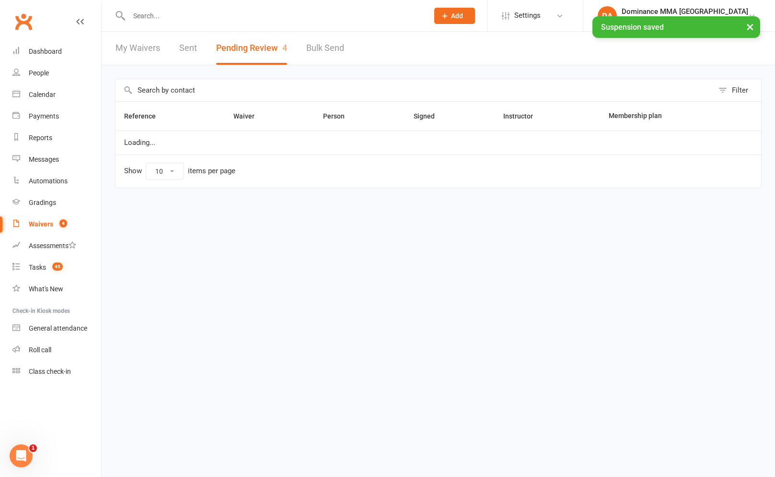
click at [255, 63] on button "Pending Review 4" at bounding box center [251, 48] width 71 height 33
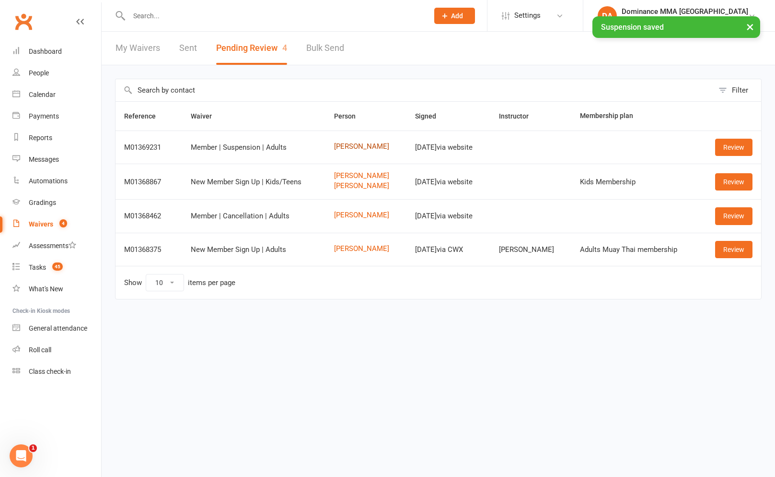
click at [362, 150] on link "[PERSON_NAME]" at bounding box center [366, 146] width 64 height 8
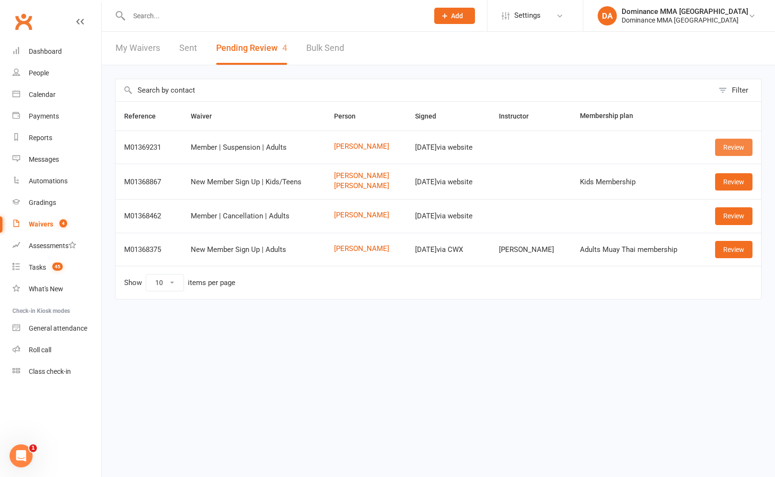
click at [737, 155] on link "Review" at bounding box center [733, 147] width 37 height 17
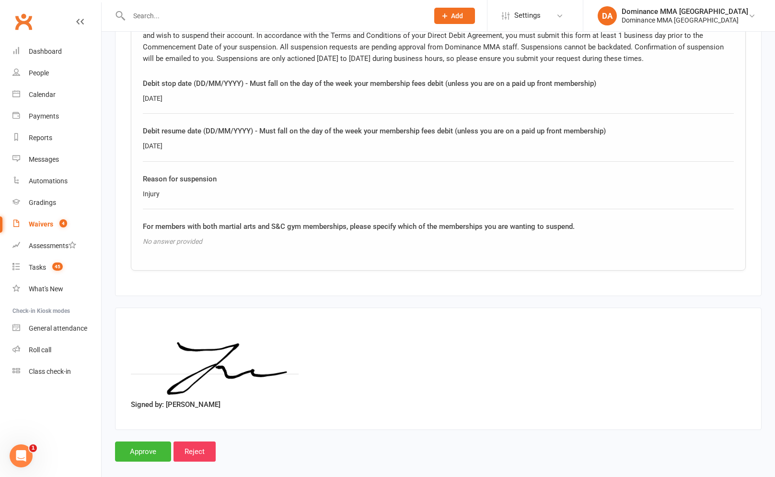
scroll to position [527, 0]
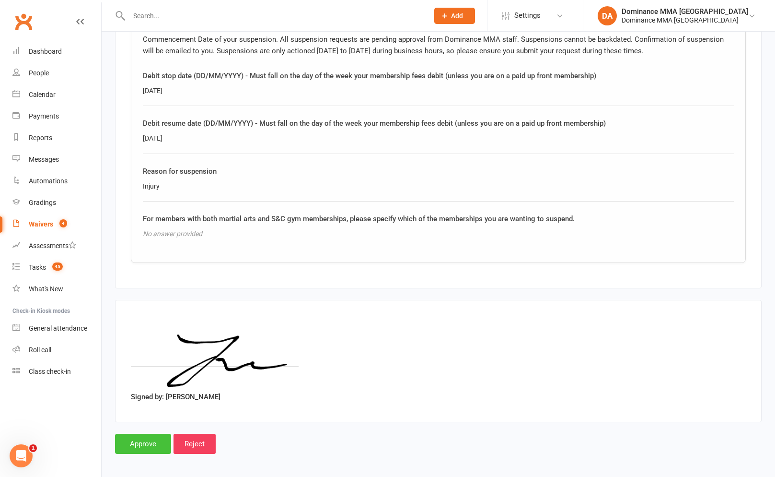
click at [145, 439] on input "Approve" at bounding box center [143, 443] width 56 height 20
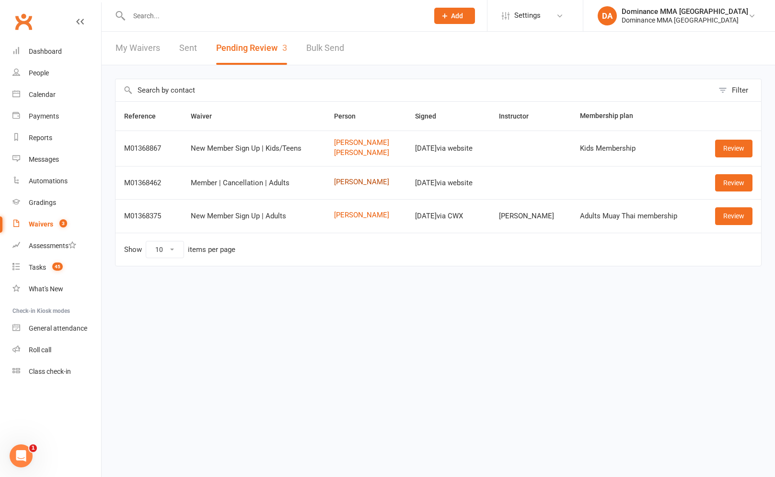
click at [368, 181] on link "Michael Bourke" at bounding box center [366, 182] width 64 height 8
click at [367, 216] on link "Lachlan Schembri" at bounding box center [366, 215] width 64 height 8
click at [732, 213] on link "Review" at bounding box center [733, 215] width 37 height 17
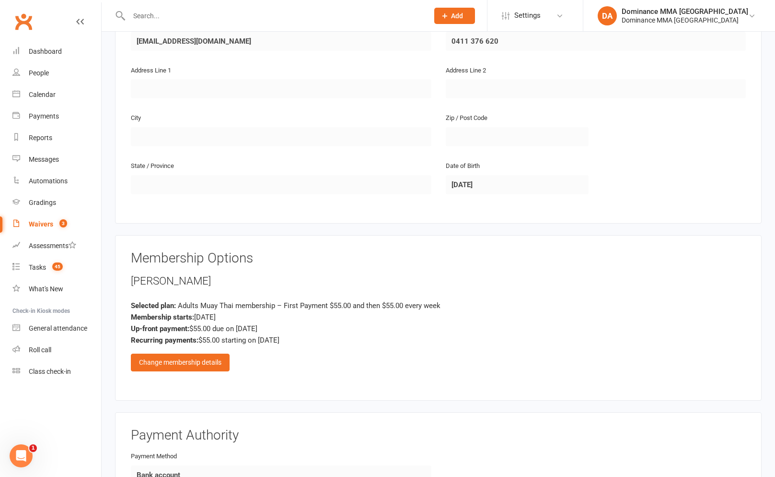
scroll to position [273, 0]
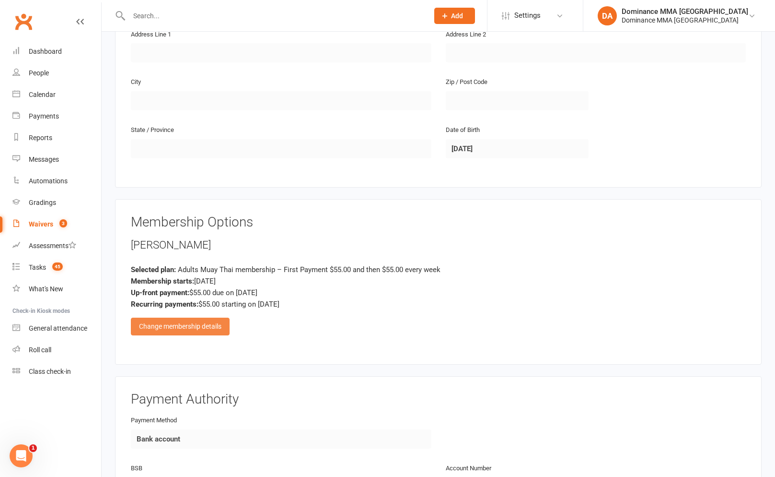
click at [209, 326] on div "Change membership details" at bounding box center [180, 325] width 99 height 17
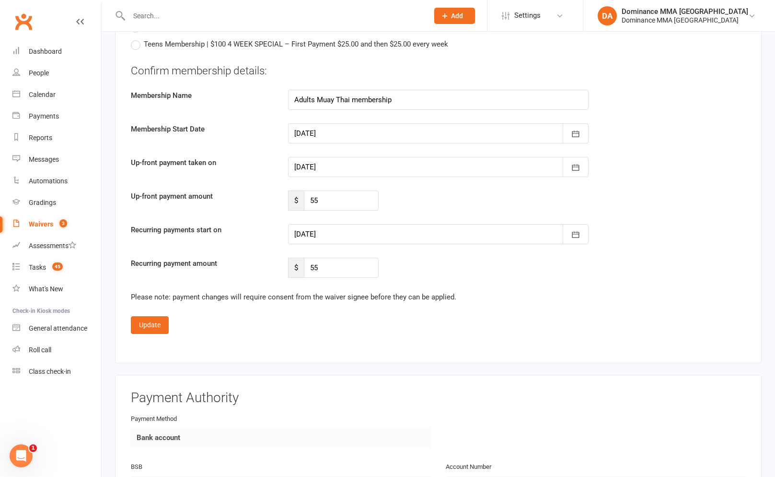
scroll to position [974, 0]
click at [335, 165] on div at bounding box center [438, 165] width 301 height 20
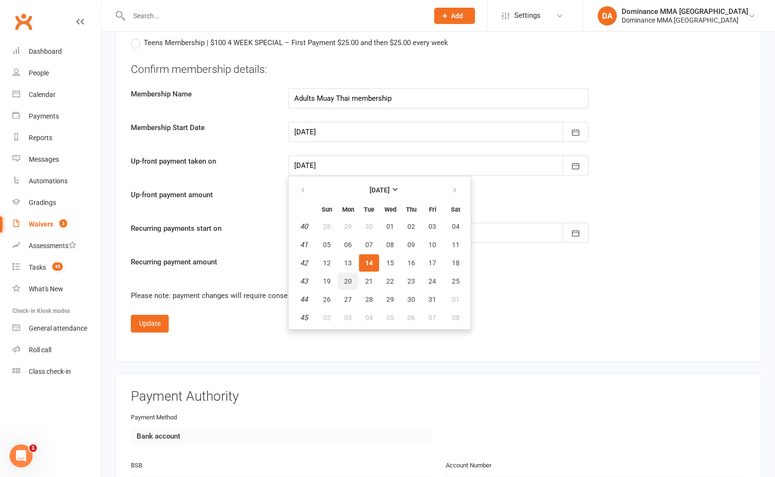
click at [356, 280] on button "20" at bounding box center [348, 280] width 20 height 17
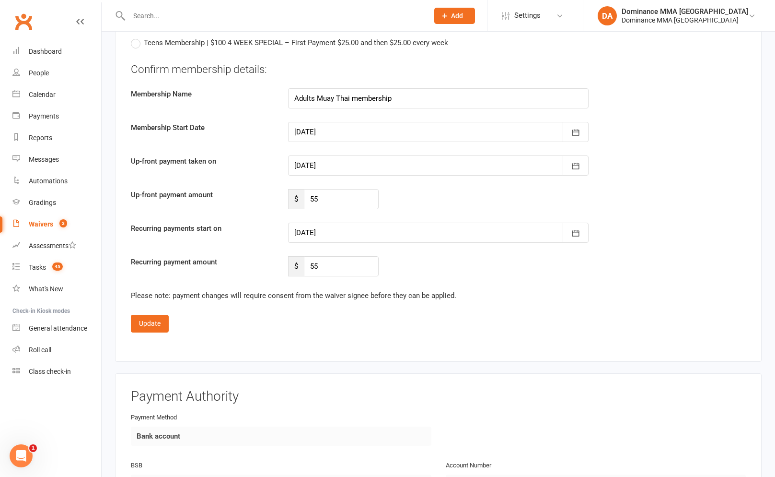
drag, startPoint x: 340, startPoint y: 164, endPoint x: 341, endPoint y: 190, distance: 25.5
click at [340, 164] on div at bounding box center [438, 165] width 301 height 20
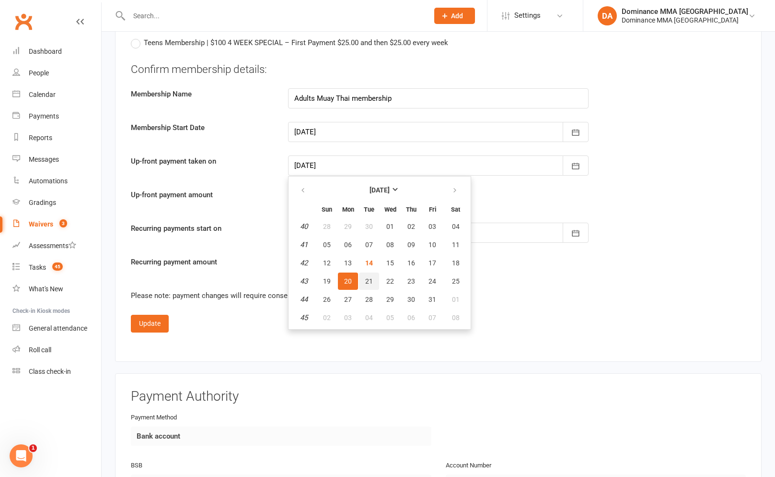
click at [369, 280] on span "21" at bounding box center [369, 281] width 8 height 8
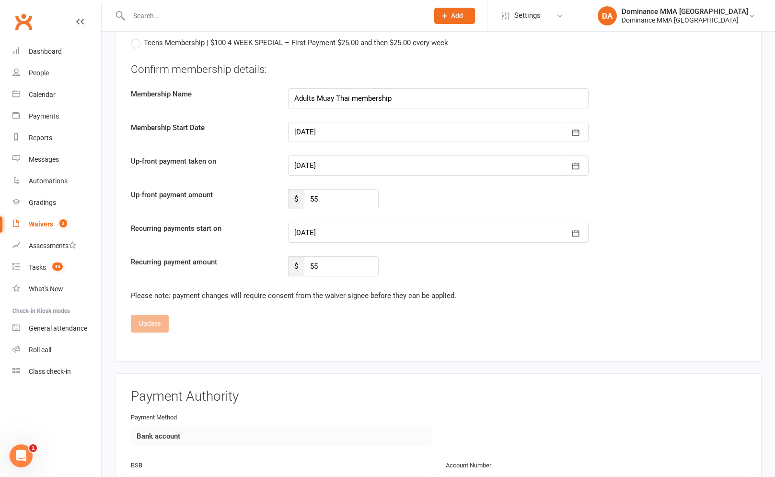
type input "21 Oct 2025"
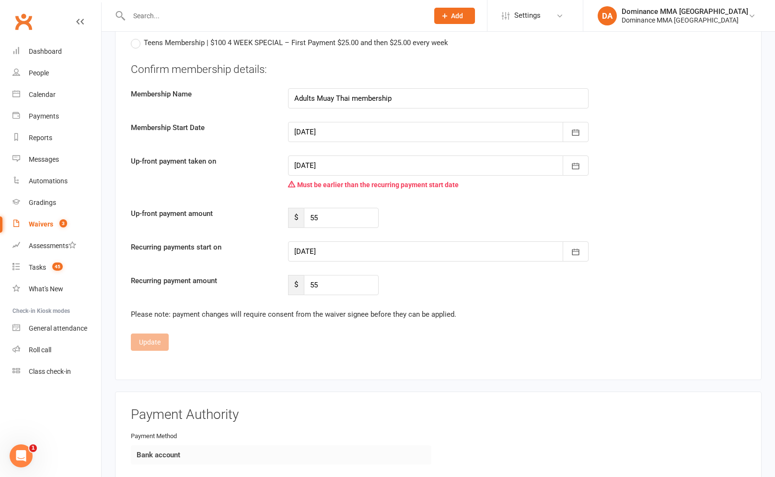
drag, startPoint x: 342, startPoint y: 249, endPoint x: 353, endPoint y: 262, distance: 17.4
click at [343, 249] on div at bounding box center [438, 251] width 301 height 20
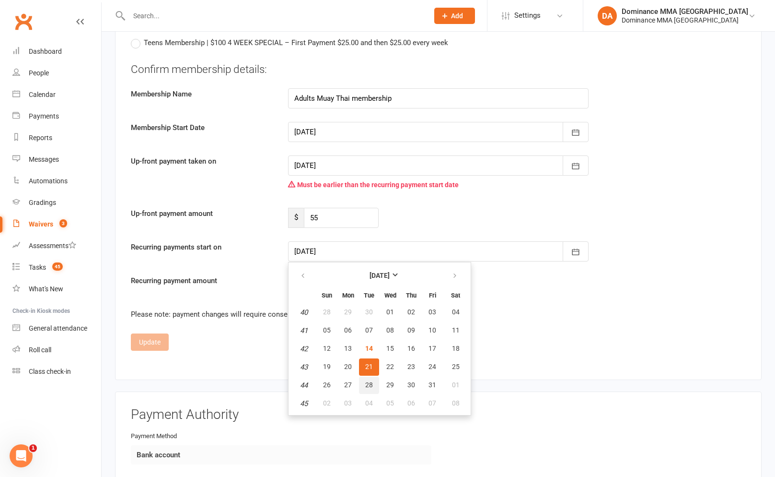
click at [369, 381] on span "28" at bounding box center [369, 385] width 8 height 8
type input "28 Oct 2025"
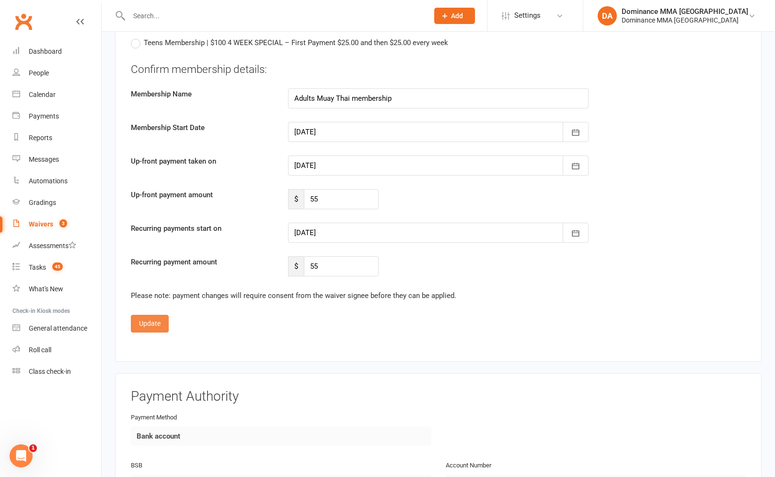
click at [164, 328] on button "Update" at bounding box center [150, 323] width 38 height 17
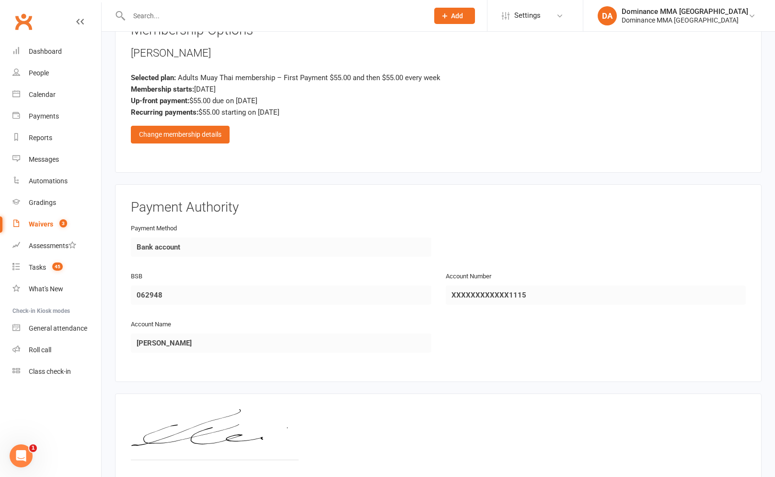
scroll to position [561, 0]
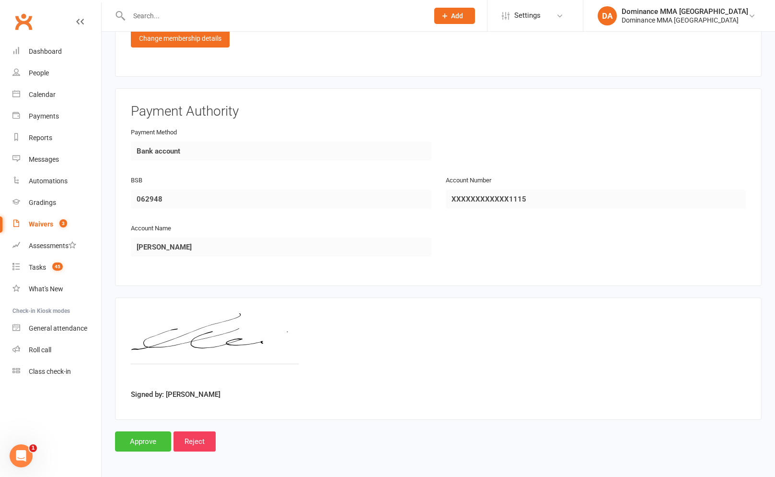
click at [154, 445] on input "Approve" at bounding box center [143, 441] width 56 height 20
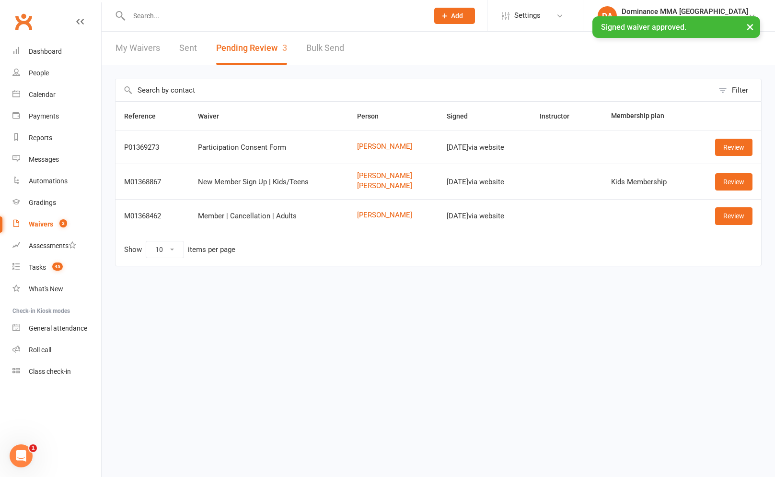
click at [267, 15] on input "text" at bounding box center [274, 15] width 296 height 13
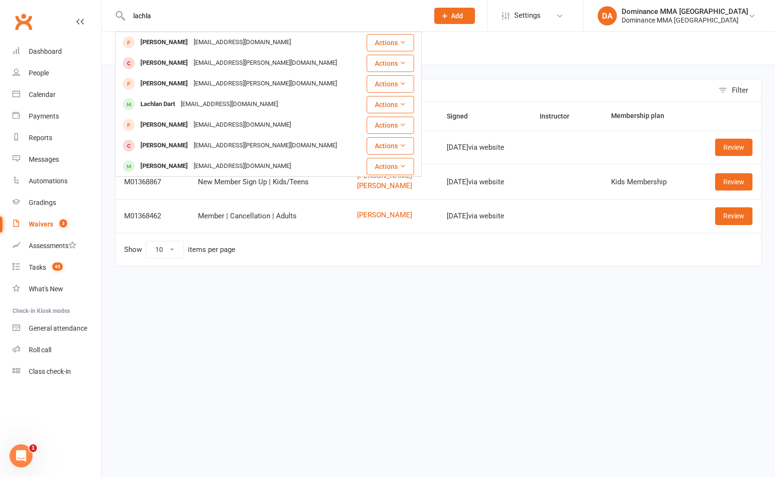
type input "lachla"
click at [53, 222] on link "Waivers 3" at bounding box center [56, 224] width 89 height 22
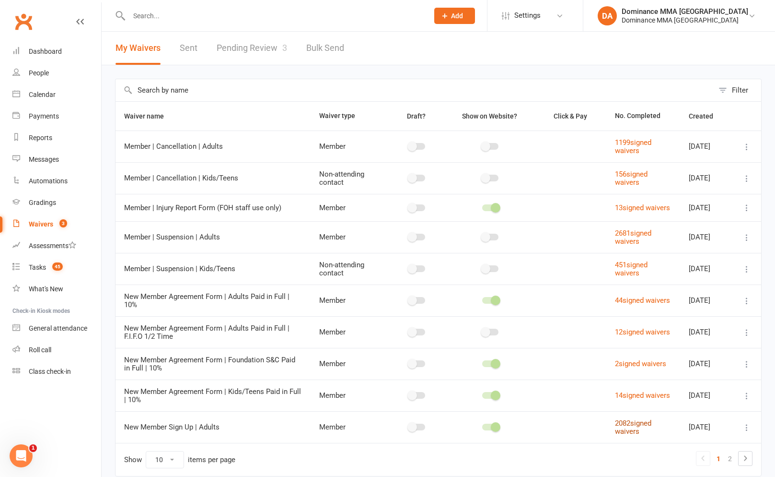
click at [621, 424] on link "2082 signed waivers" at bounding box center [633, 427] width 36 height 17
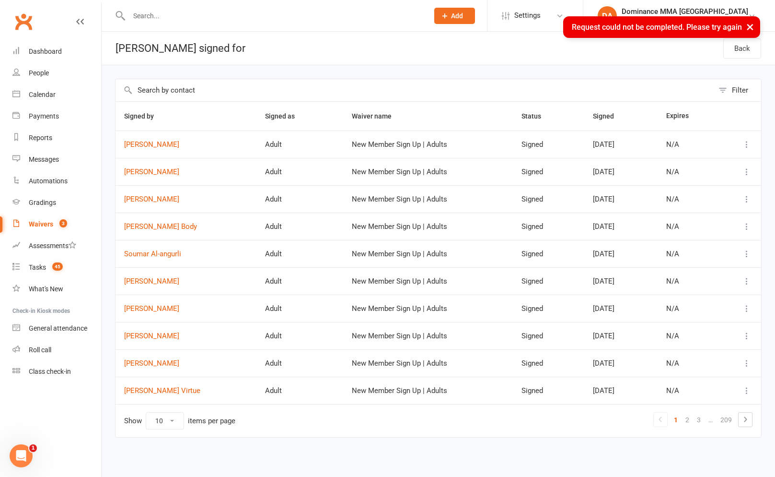
click at [159, 177] on td "Lachlan Schembri" at bounding box center [186, 171] width 141 height 27
click at [164, 172] on link "Lachlan Schembri" at bounding box center [186, 172] width 124 height 8
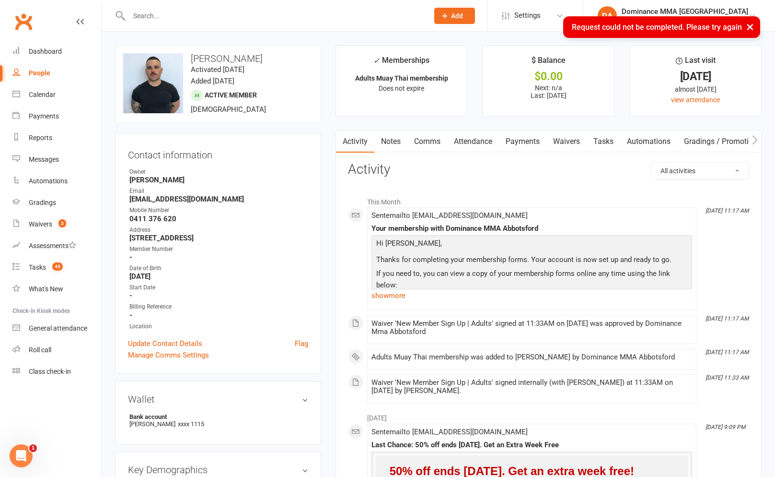
drag, startPoint x: 609, startPoint y: 146, endPoint x: 587, endPoint y: 150, distance: 22.8
click at [609, 146] on link "Tasks" at bounding box center [604, 141] width 34 height 22
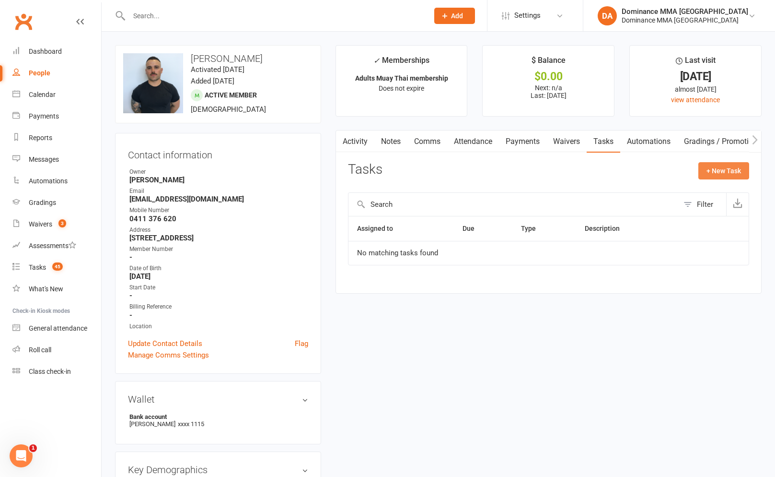
click at [730, 166] on button "+ New Task" at bounding box center [724, 170] width 51 height 17
select select "12631"
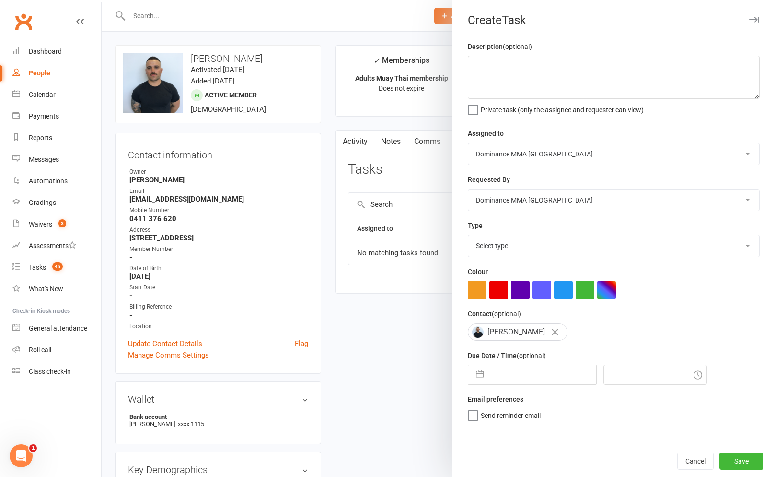
click at [521, 242] on select "Select type A. prospect | enquiry response B. prospect | trial | not yet booked…" at bounding box center [613, 245] width 291 height 21
select select "3866"
click at [468, 236] on select "Select type A. prospect | enquiry response B. prospect | trial | not yet booked…" at bounding box center [613, 245] width 291 height 21
click at [515, 80] on textarea at bounding box center [614, 77] width 292 height 43
type textarea "h"
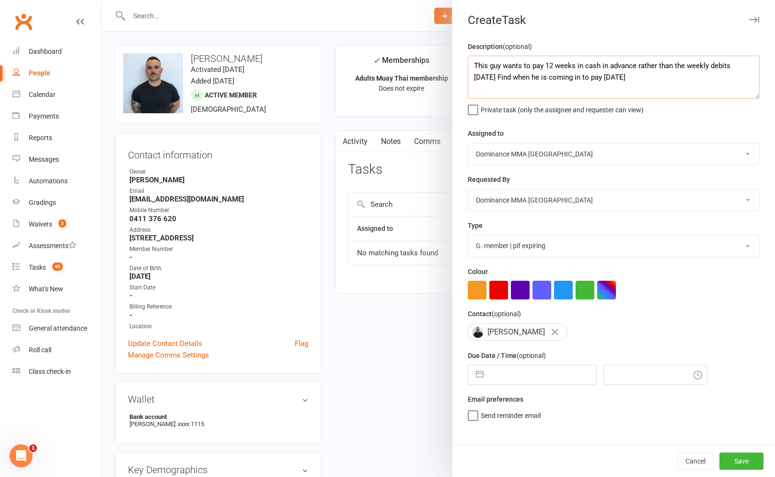
type textarea "This guy wants to pay 12 weeks in cash in advance rather than the weekly debits…"
select select "8"
select select "2025"
select select "9"
select select "2025"
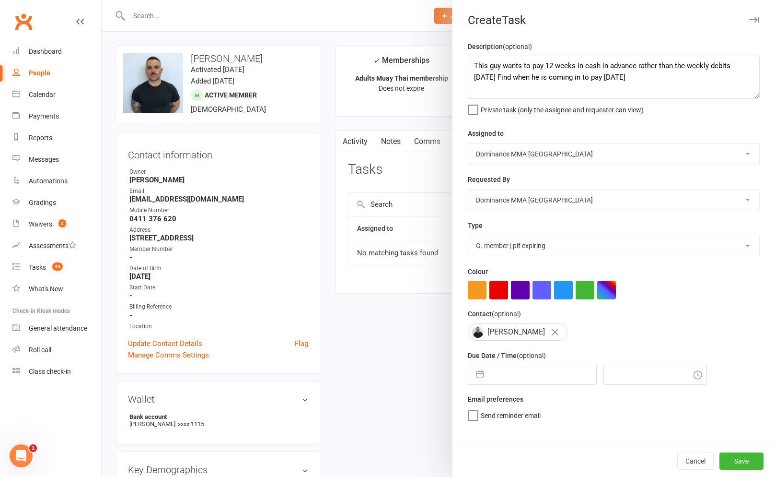
select select "10"
select select "2025"
drag, startPoint x: 522, startPoint y: 375, endPoint x: 524, endPoint y: 389, distance: 14.6
click at [521, 375] on input "text" at bounding box center [543, 374] width 108 height 19
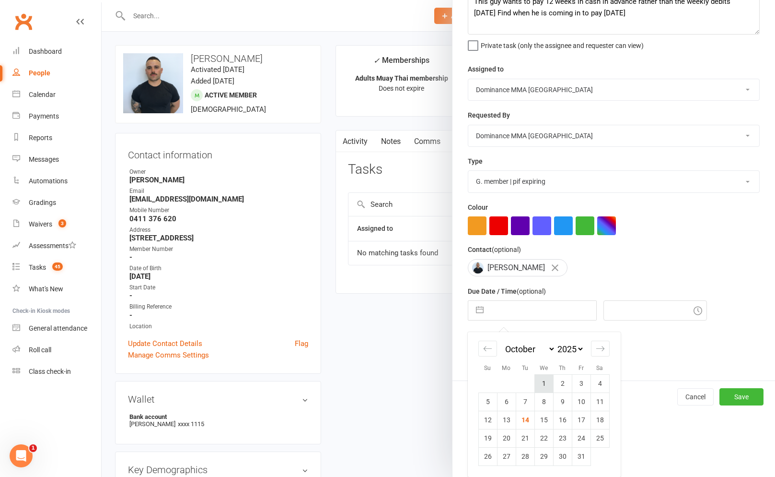
scroll to position [1, 0]
drag, startPoint x: 543, startPoint y: 416, endPoint x: 678, endPoint y: 452, distance: 139.5
click at [544, 417] on td "15" at bounding box center [544, 419] width 19 height 18
type input "15 Oct 2025"
type input "11:30am"
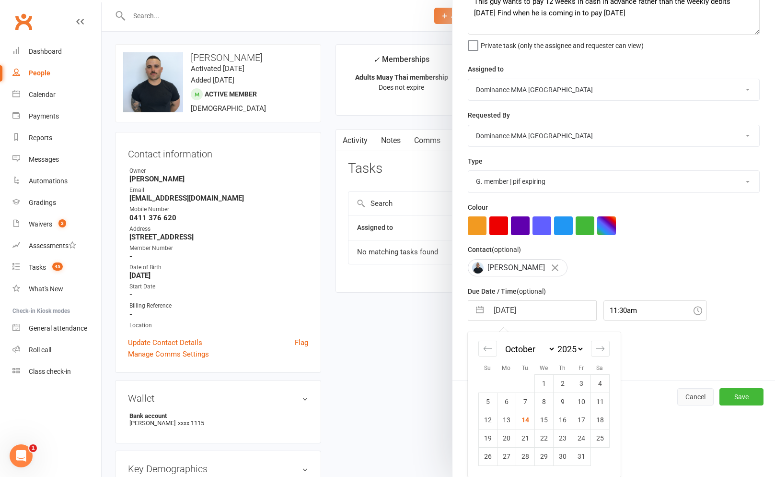
scroll to position [0, 0]
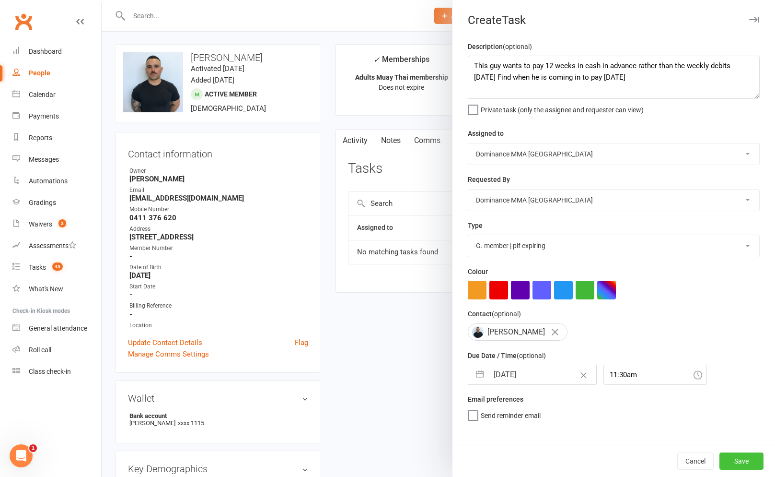
click at [738, 457] on button "Save" at bounding box center [742, 460] width 44 height 17
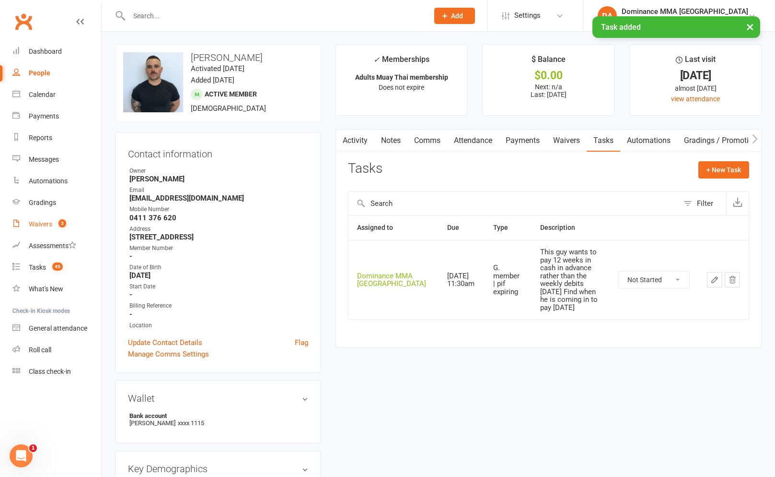
click at [54, 220] on link "Waivers 3" at bounding box center [56, 224] width 89 height 22
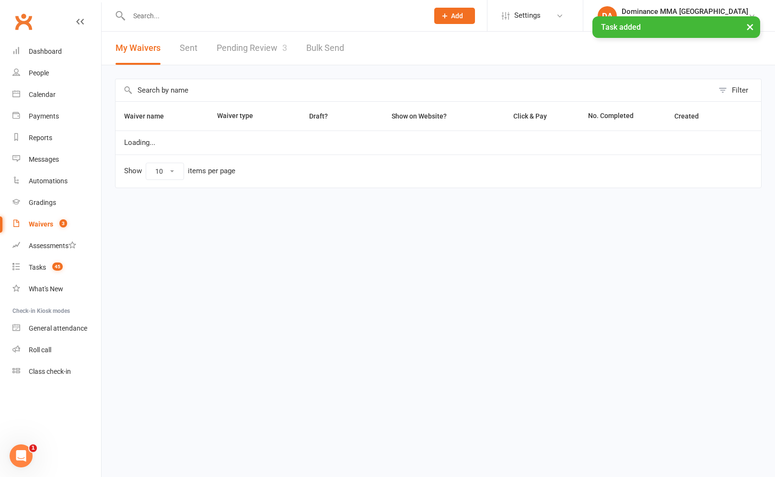
click at [266, 48] on link "Pending Review 3" at bounding box center [252, 48] width 70 height 33
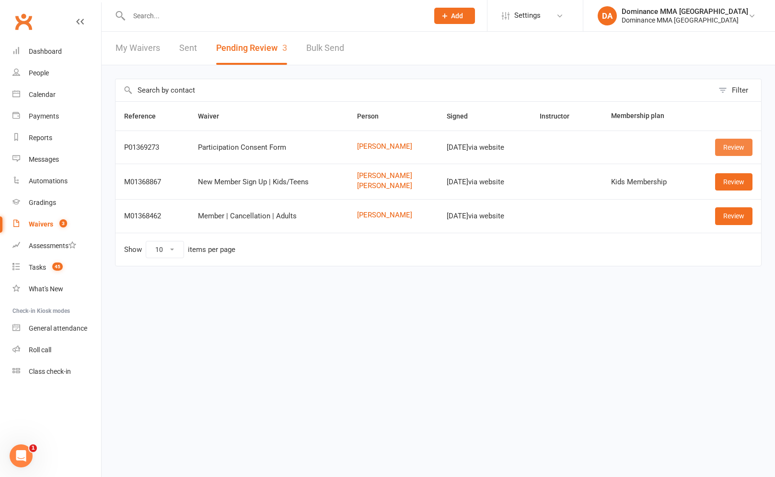
click at [726, 144] on link "Review" at bounding box center [733, 147] width 37 height 17
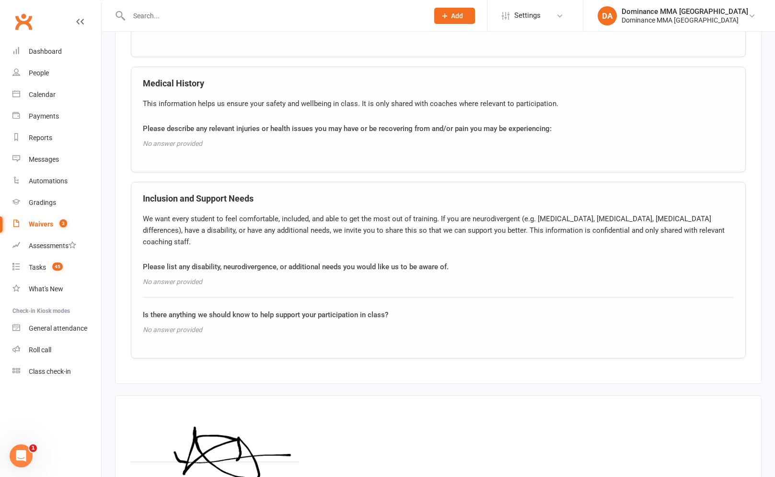
scroll to position [713, 0]
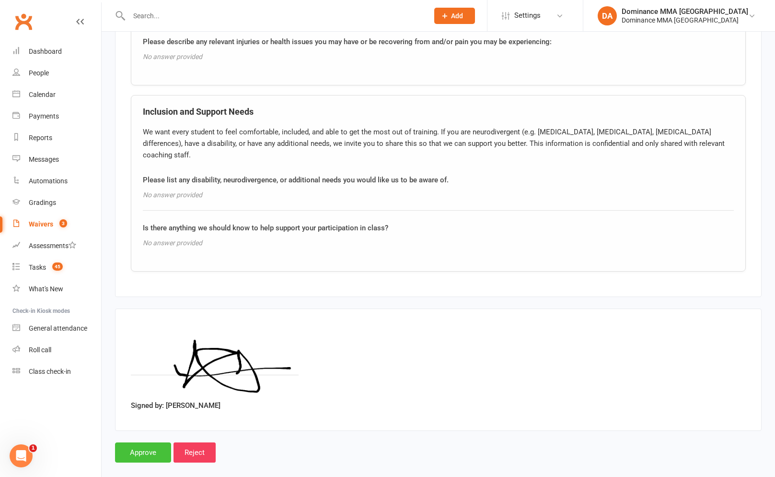
click at [134, 442] on input "Approve" at bounding box center [143, 452] width 56 height 20
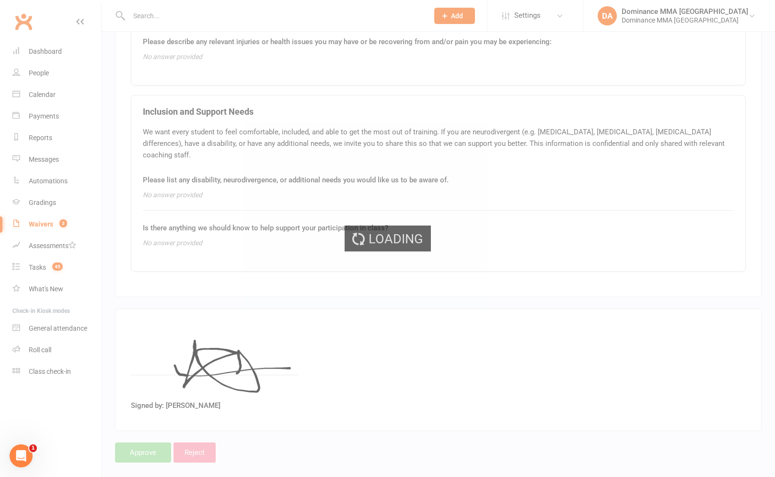
scroll to position [606, 0]
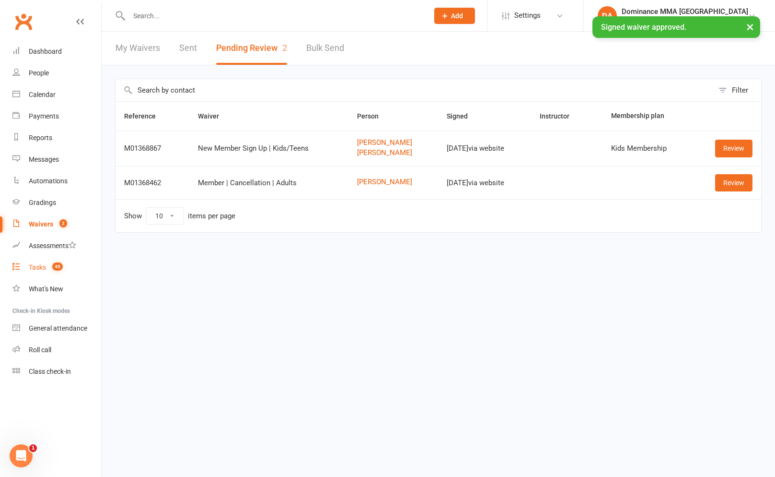
click at [70, 269] on link "Tasks 45" at bounding box center [56, 268] width 89 height 22
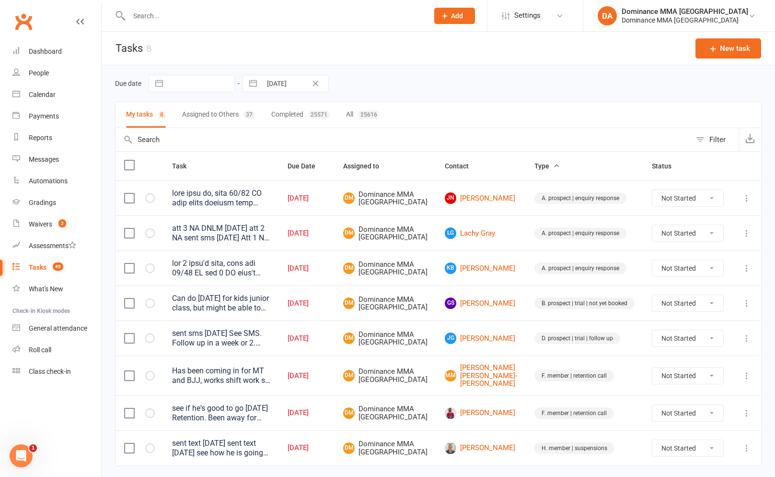
drag, startPoint x: 146, startPoint y: 21, endPoint x: 161, endPoint y: 14, distance: 16.1
click at [146, 21] on input "text" at bounding box center [274, 15] width 296 height 13
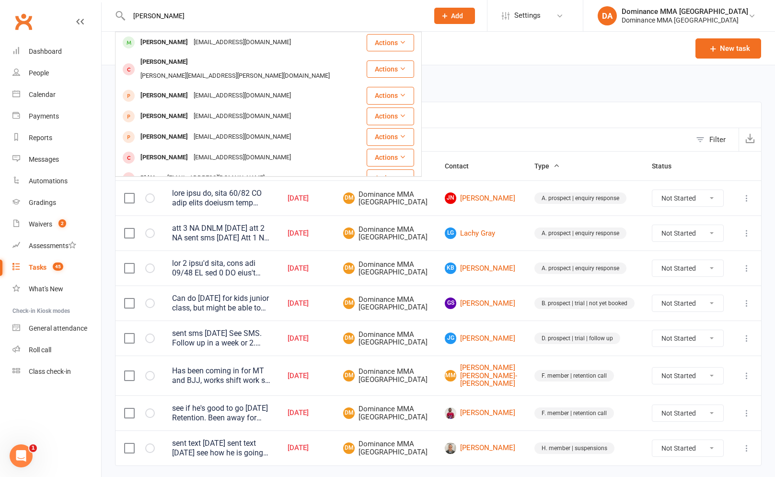
type input "vasil marko"
click at [161, 40] on div "Vasil Marko" at bounding box center [164, 42] width 53 height 14
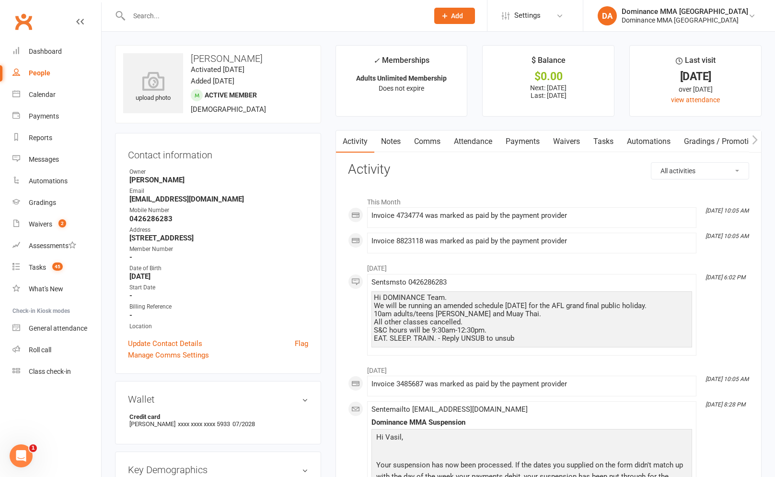
click at [402, 145] on link "Notes" at bounding box center [391, 141] width 33 height 22
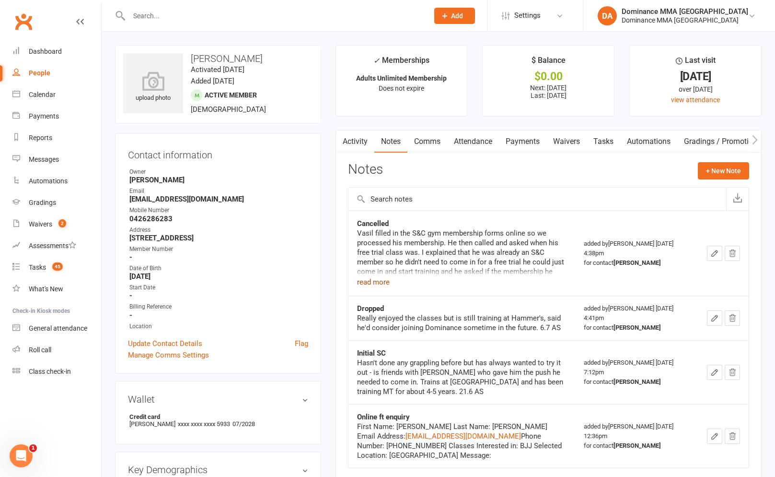
click at [383, 284] on button "read more" at bounding box center [373, 282] width 33 height 12
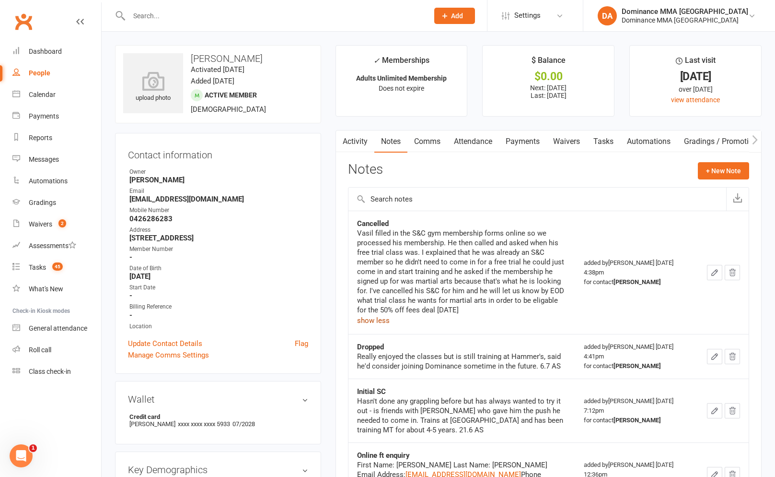
click at [503, 149] on link "Payments" at bounding box center [522, 141] width 47 height 22
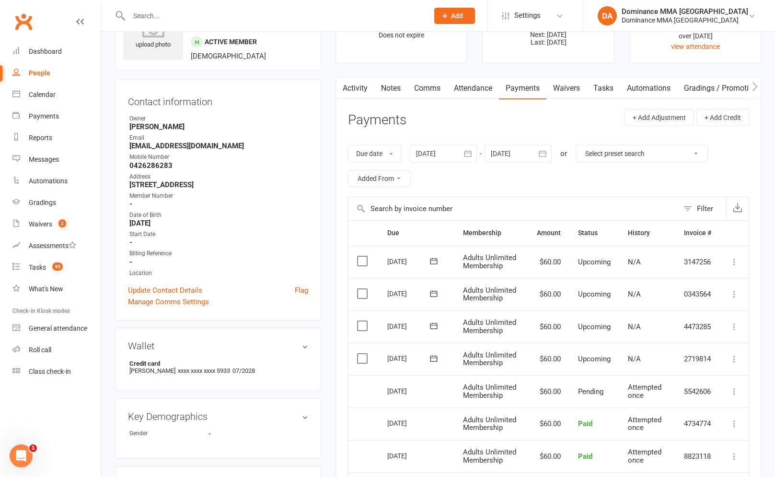
scroll to position [74, 0]
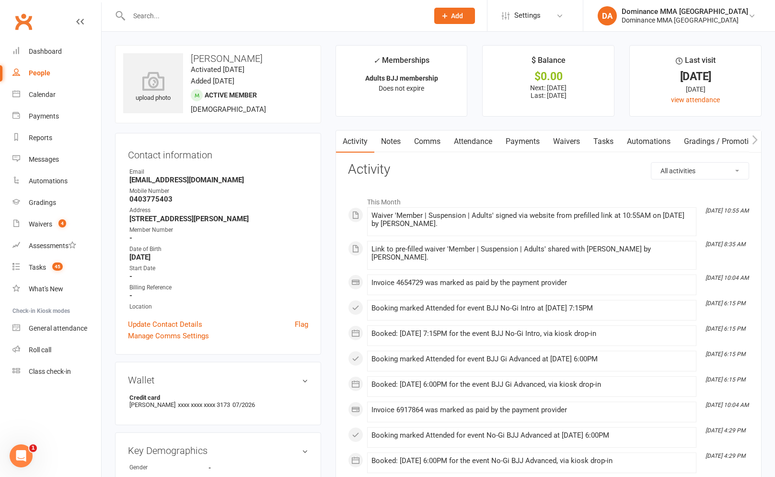
click at [522, 142] on link "Payments" at bounding box center [522, 141] width 47 height 22
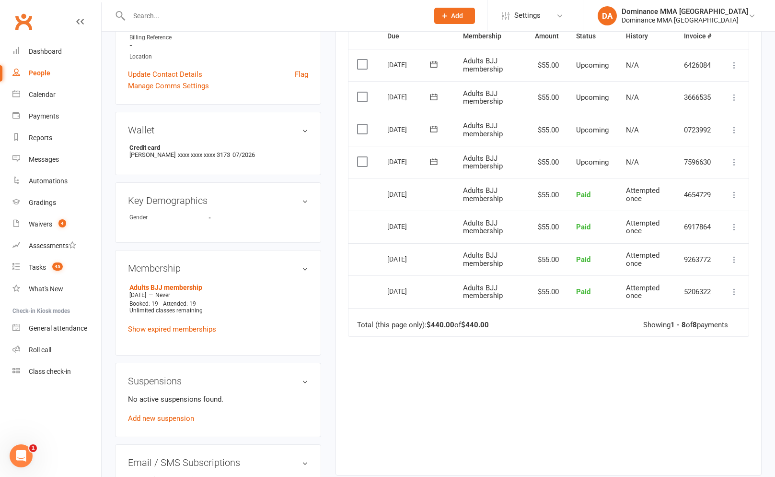
scroll to position [250, 0]
click at [166, 421] on link "Add new suspension" at bounding box center [161, 417] width 66 height 9
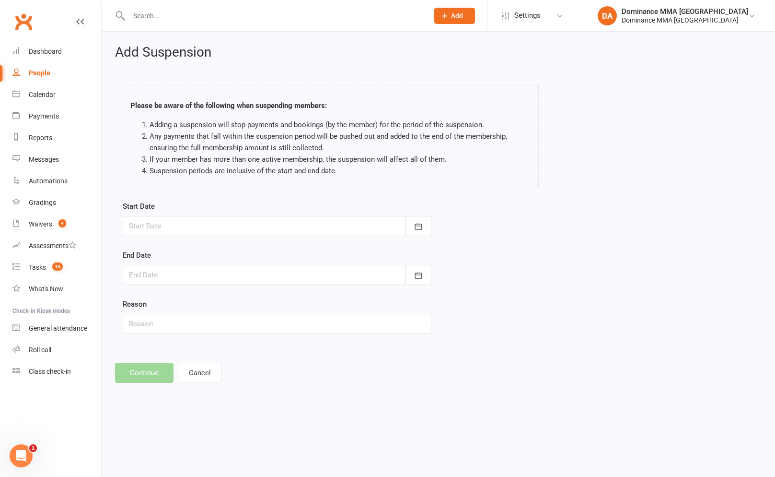
click at [193, 234] on div at bounding box center [277, 226] width 309 height 20
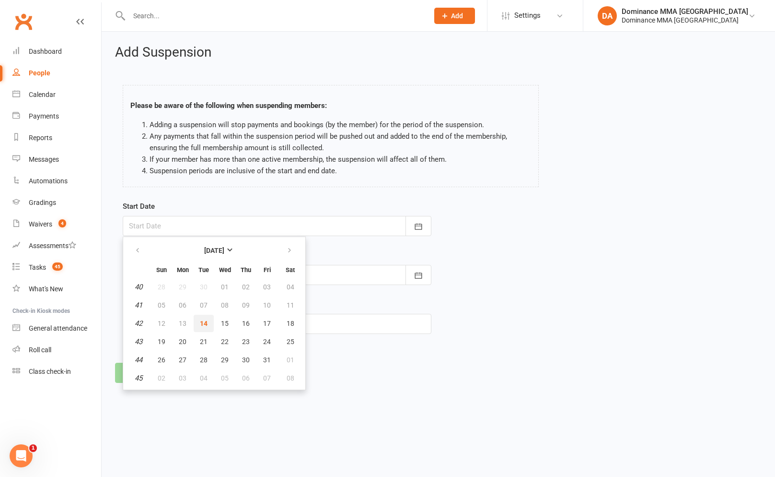
click at [206, 317] on button "14" at bounding box center [204, 323] width 20 height 17
type input "14 Oct 2025"
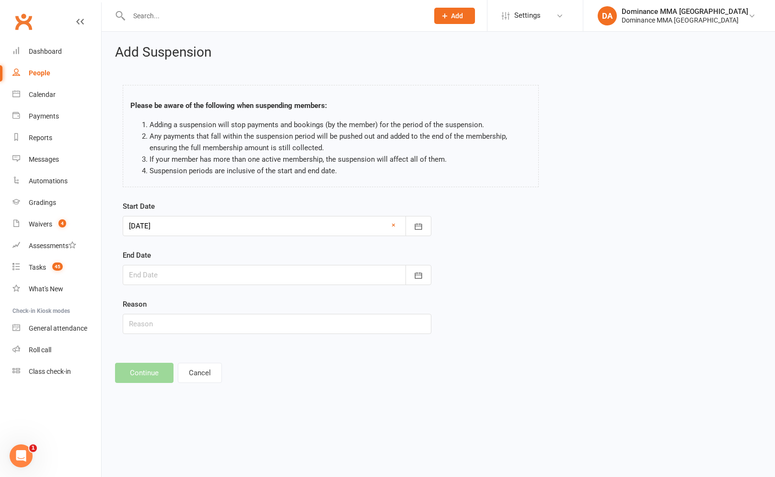
click at [198, 282] on div at bounding box center [277, 275] width 309 height 20
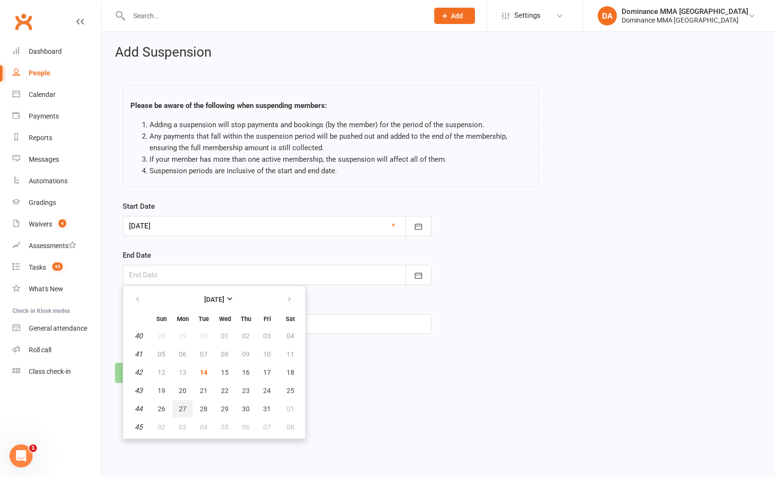
click at [188, 408] on button "27" at bounding box center [183, 408] width 20 height 17
type input "27 Oct 2025"
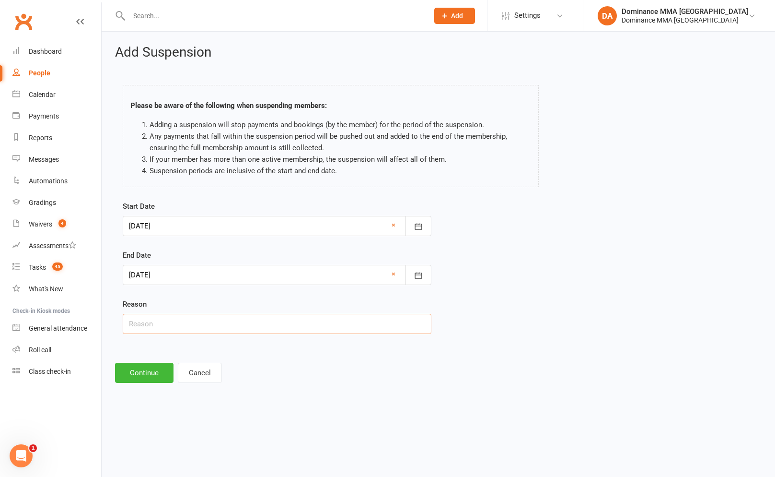
click at [203, 330] on input "text" at bounding box center [277, 324] width 309 height 20
type input "Injury"
click at [146, 365] on button "Continue" at bounding box center [144, 373] width 59 height 20
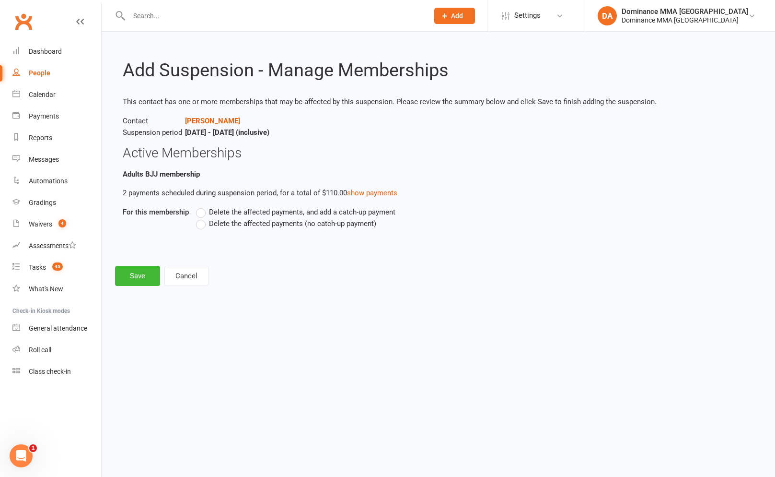
click at [240, 222] on span "Delete the affected payments (no catch-up payment)" at bounding box center [292, 223] width 167 height 10
click at [202, 218] on input "Delete the affected payments (no catch-up payment)" at bounding box center [199, 218] width 6 height 0
click at [140, 273] on button "Save" at bounding box center [137, 276] width 45 height 20
